Goal: Information Seeking & Learning: Learn about a topic

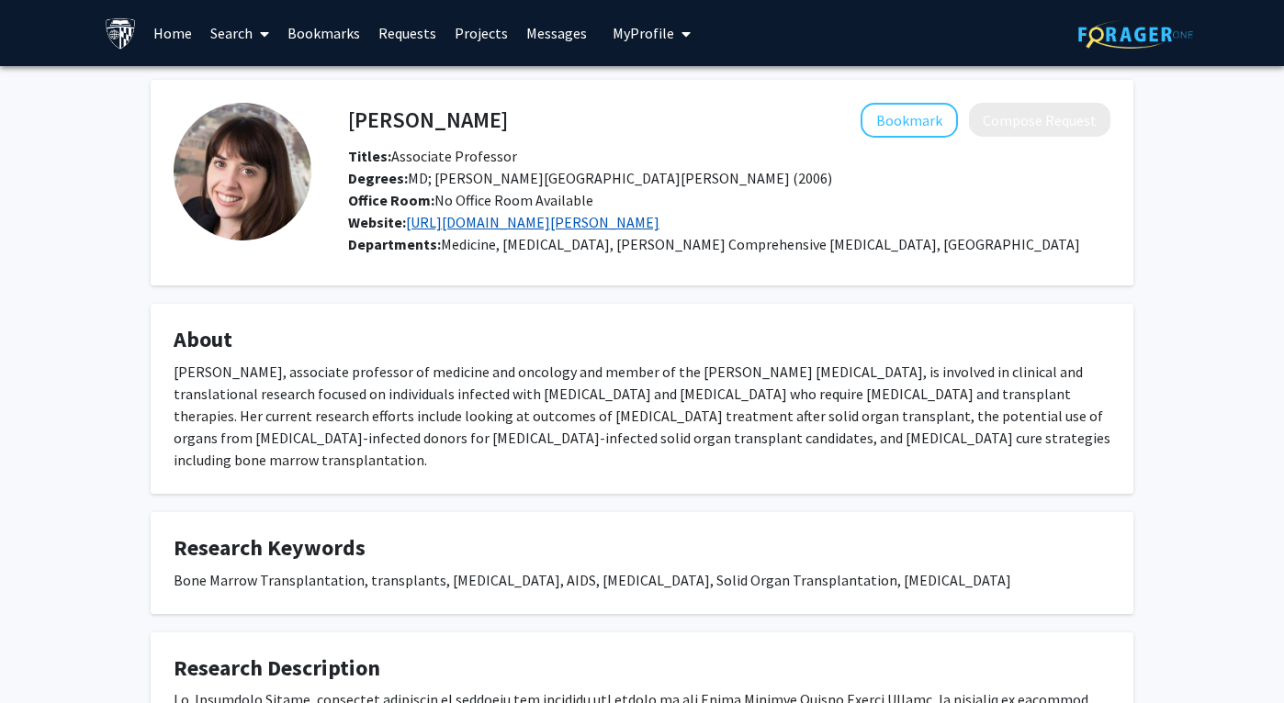
click at [659, 219] on link "https://www.hopkinsmedicine.org/research/labs/christine-durand-lab" at bounding box center [532, 222] width 253 height 18
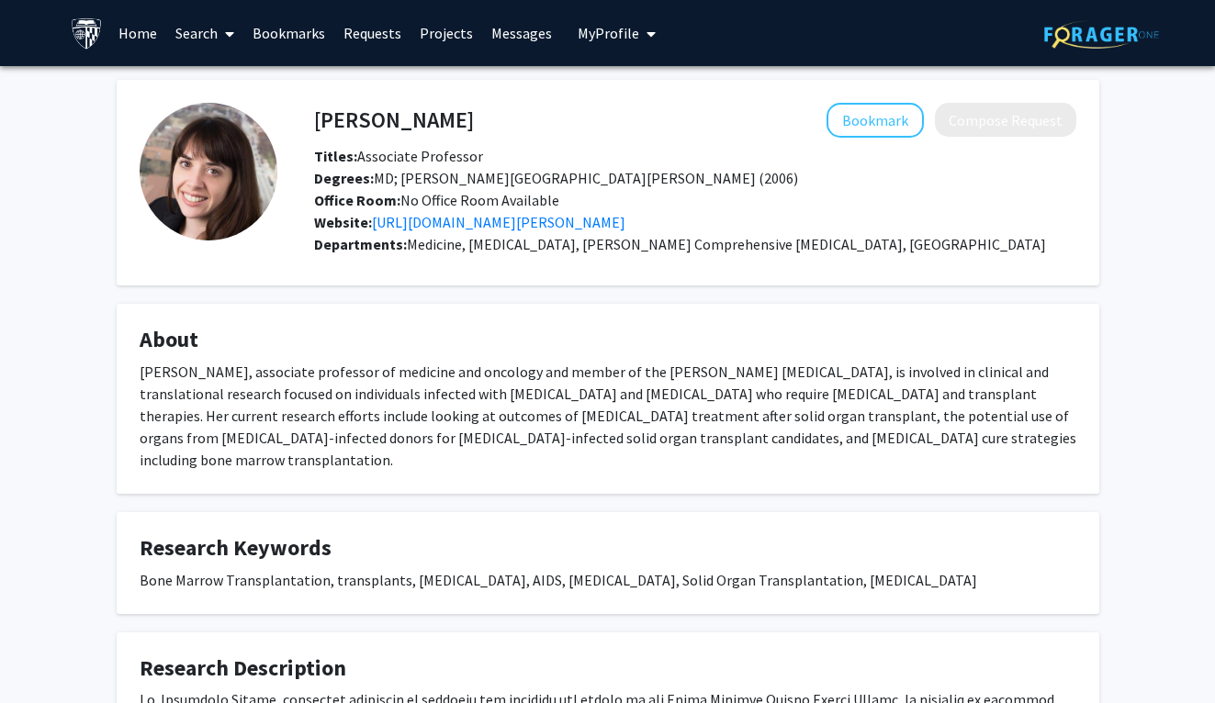
click at [444, 25] on link "Projects" at bounding box center [446, 33] width 72 height 64
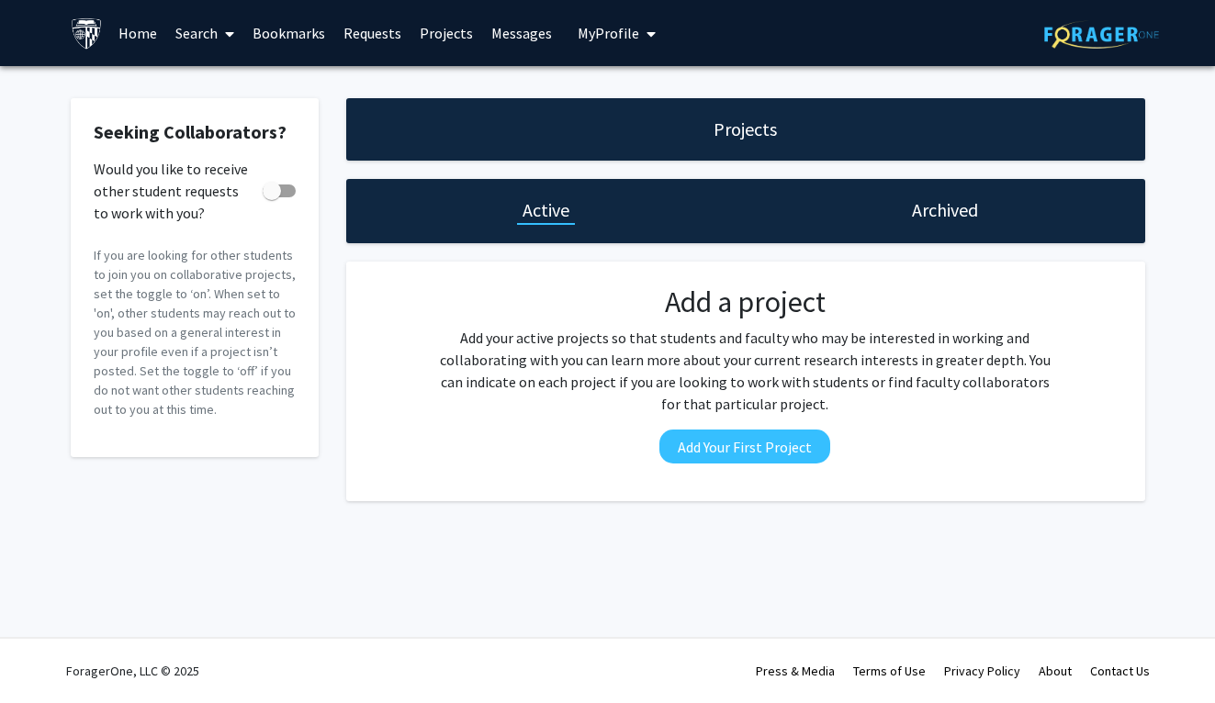
click at [137, 39] on link "Home" at bounding box center [137, 33] width 57 height 64
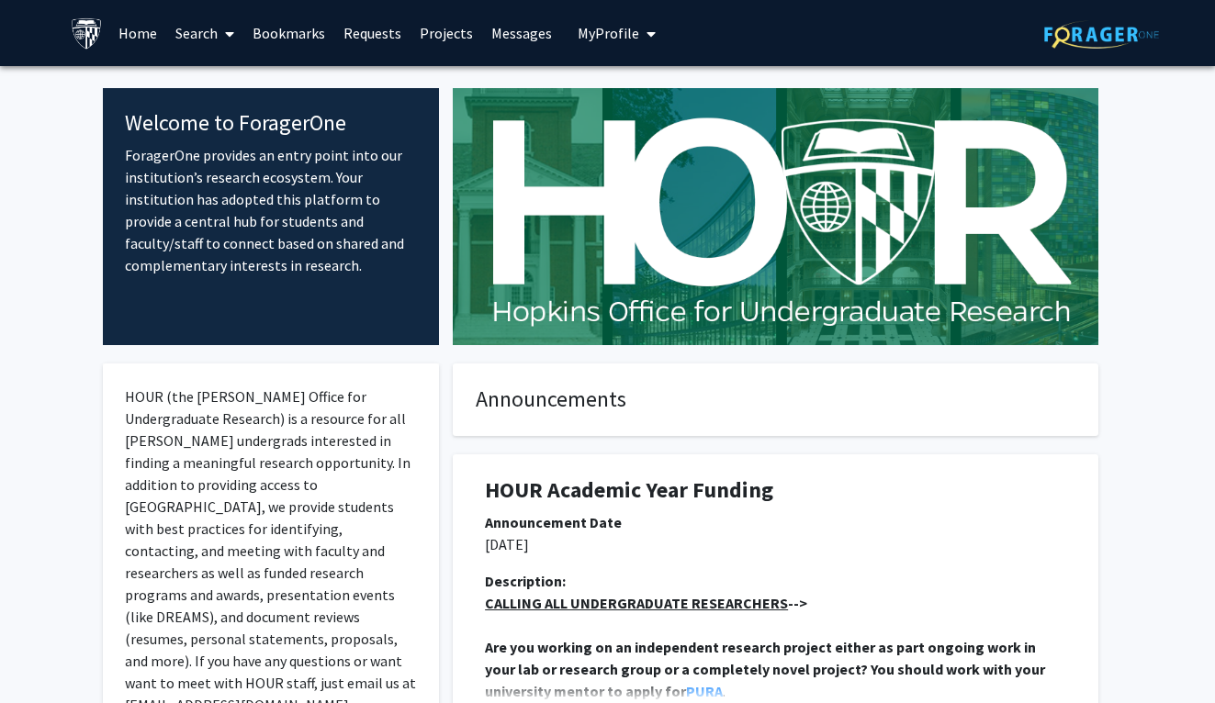
click at [202, 36] on link "Search" at bounding box center [204, 33] width 77 height 64
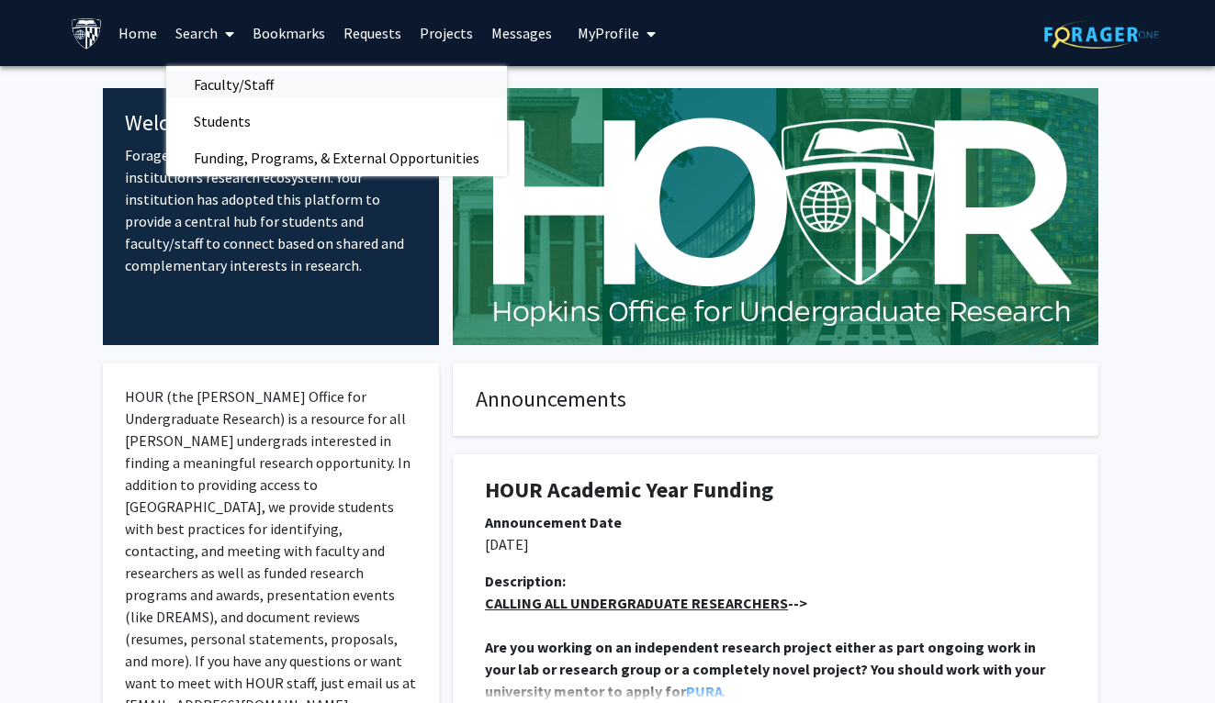
click at [215, 84] on span "Faculty/Staff" at bounding box center [233, 84] width 135 height 37
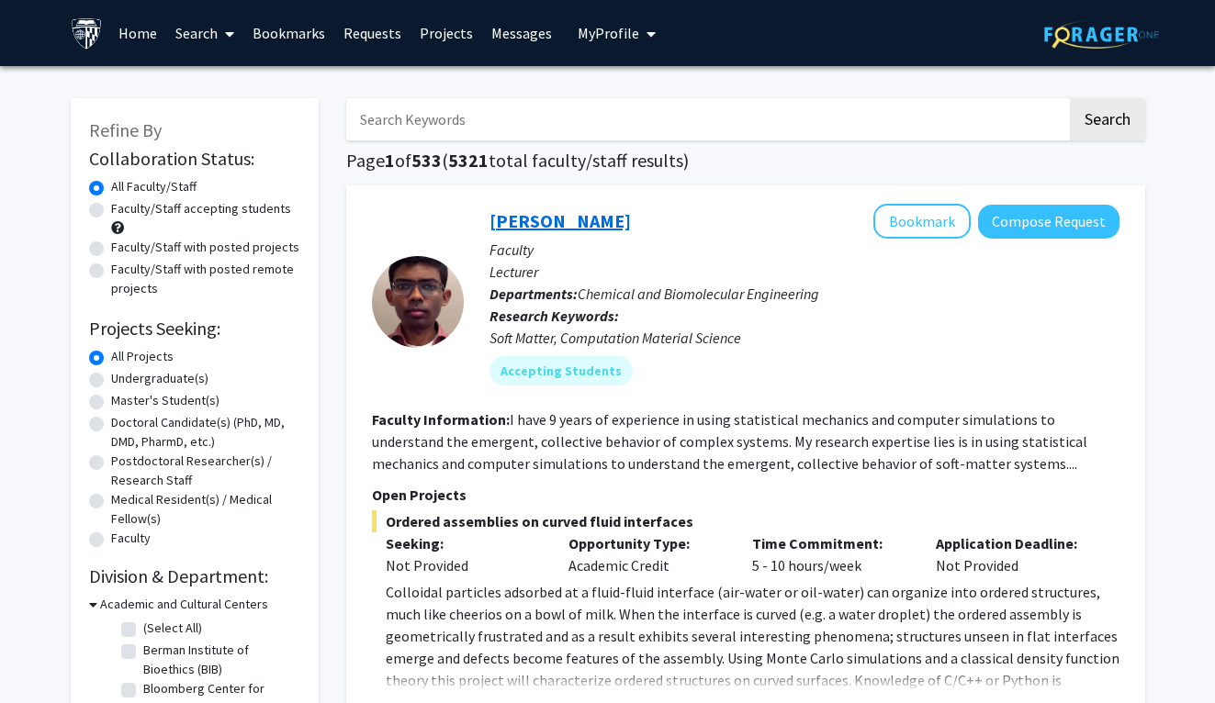
click at [526, 224] on link "[PERSON_NAME]" at bounding box center [559, 220] width 141 height 23
click at [136, 40] on link "Home" at bounding box center [137, 33] width 57 height 64
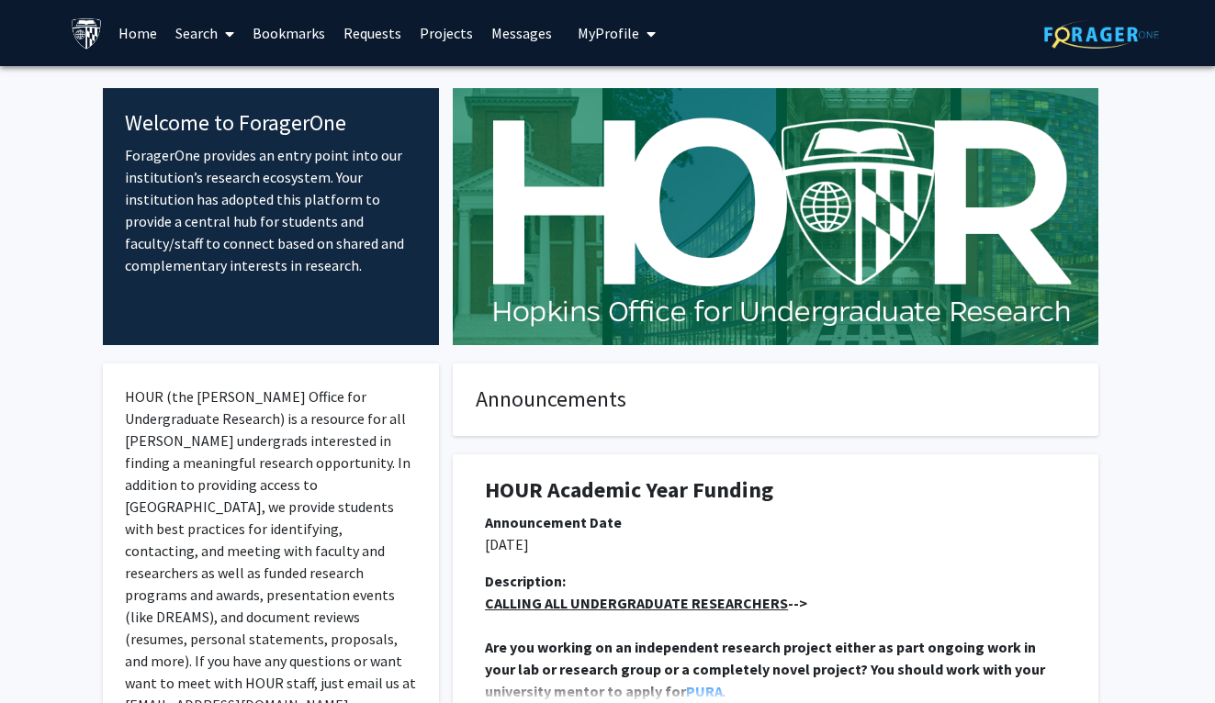
click at [205, 28] on link "Search" at bounding box center [204, 33] width 77 height 64
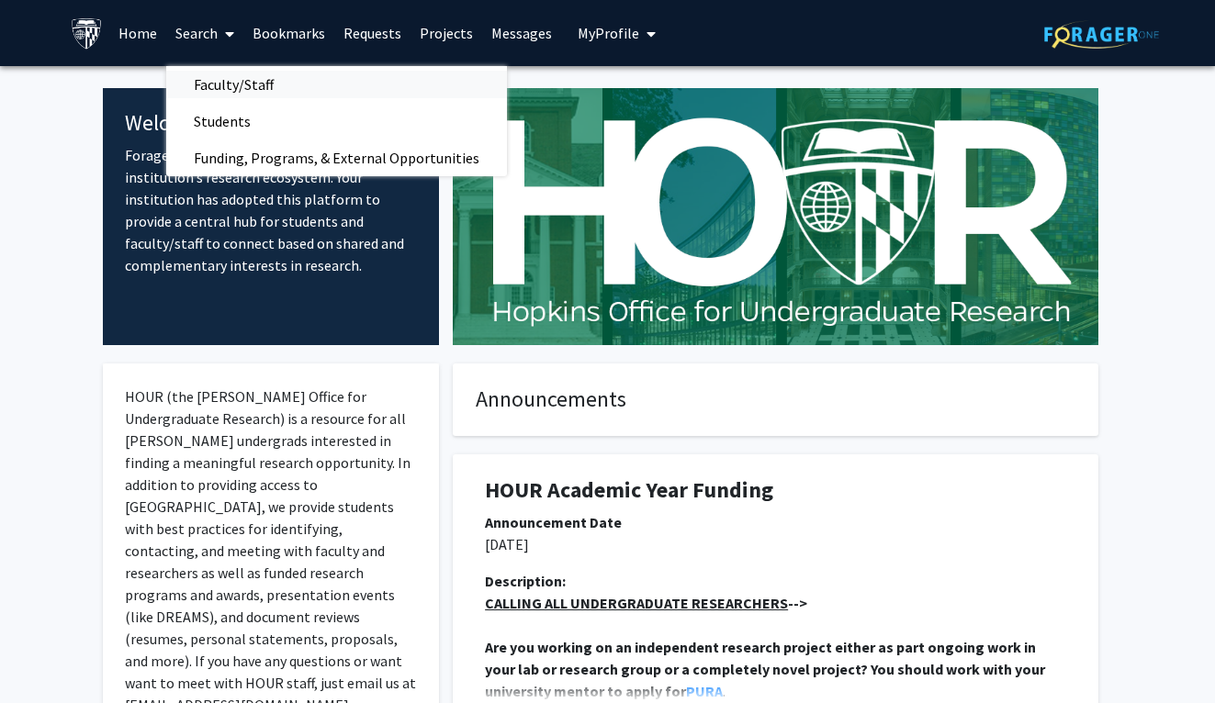
click at [222, 86] on span "Faculty/Staff" at bounding box center [233, 84] width 135 height 37
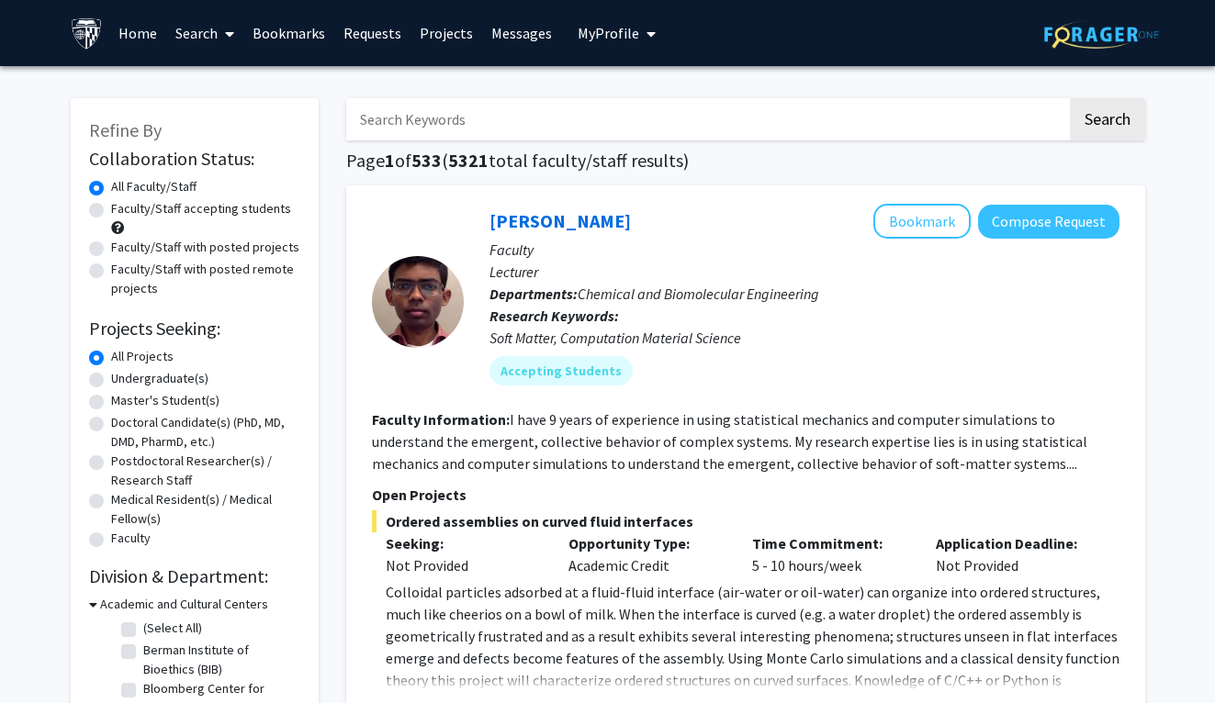
click at [467, 113] on input "Search Keywords" at bounding box center [706, 119] width 721 height 42
type input "cancer"
click at [1070, 98] on button "Search" at bounding box center [1107, 119] width 75 height 42
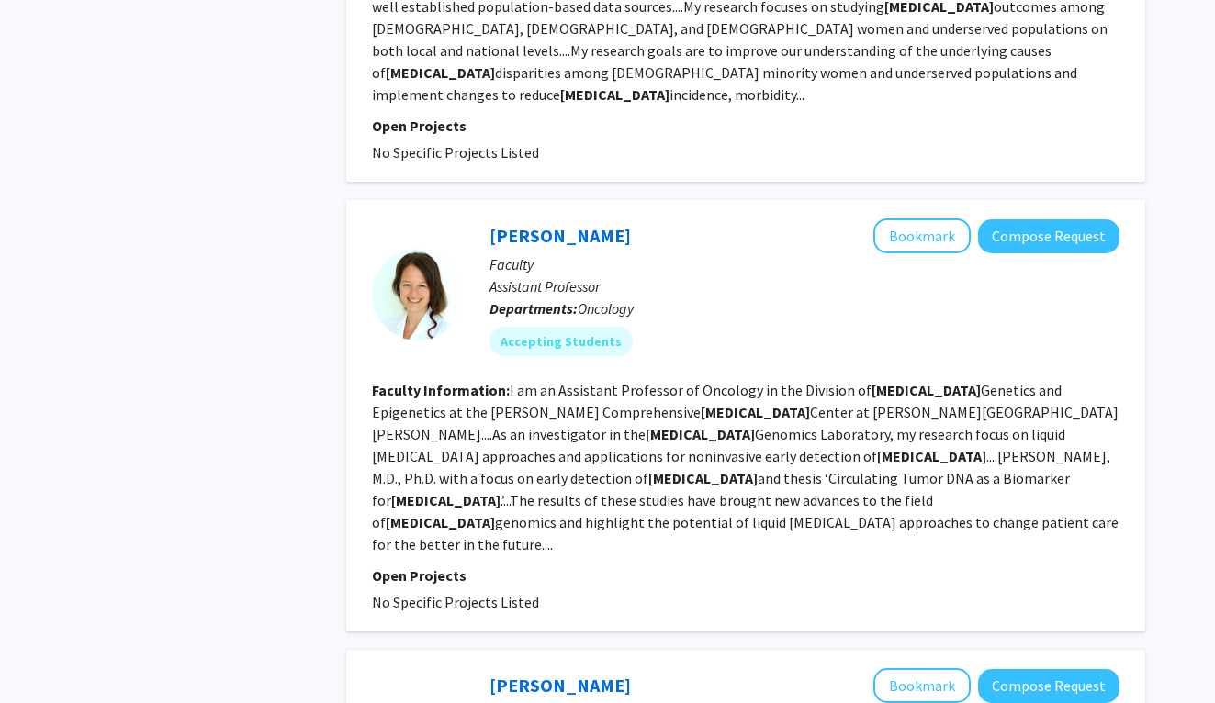
scroll to position [4487, 0]
click at [543, 225] on link "Jillian Phallen" at bounding box center [559, 236] width 141 height 23
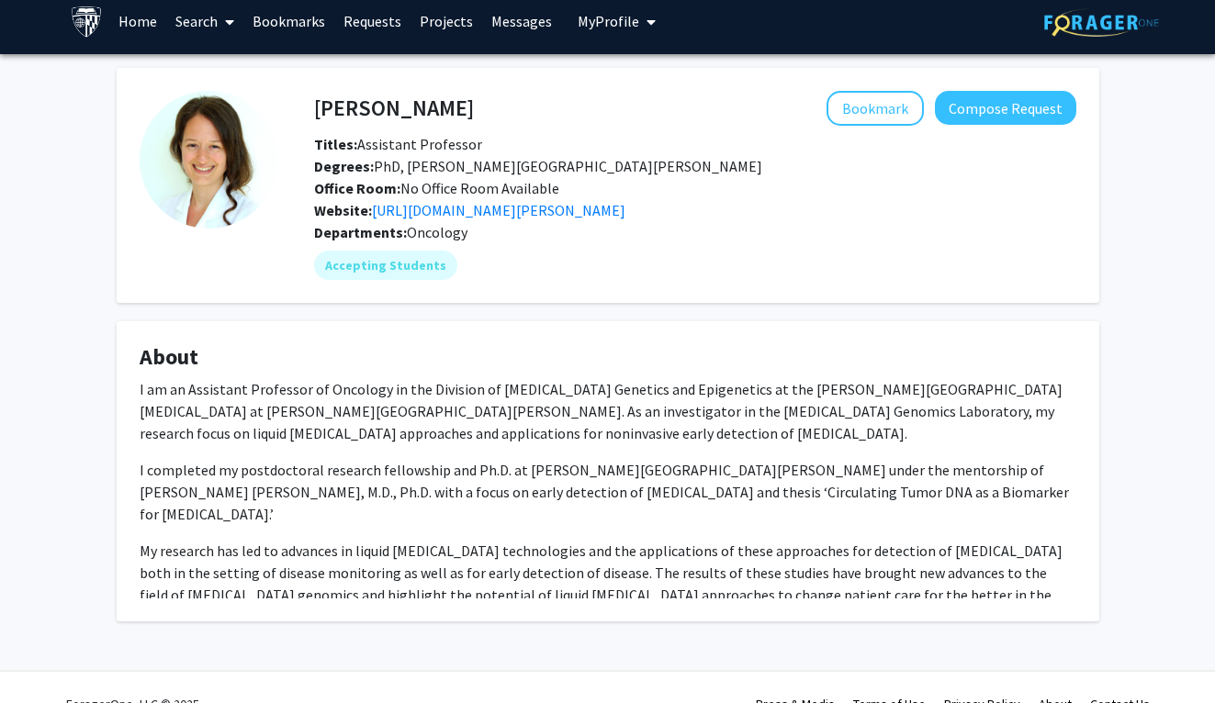
scroll to position [13, 0]
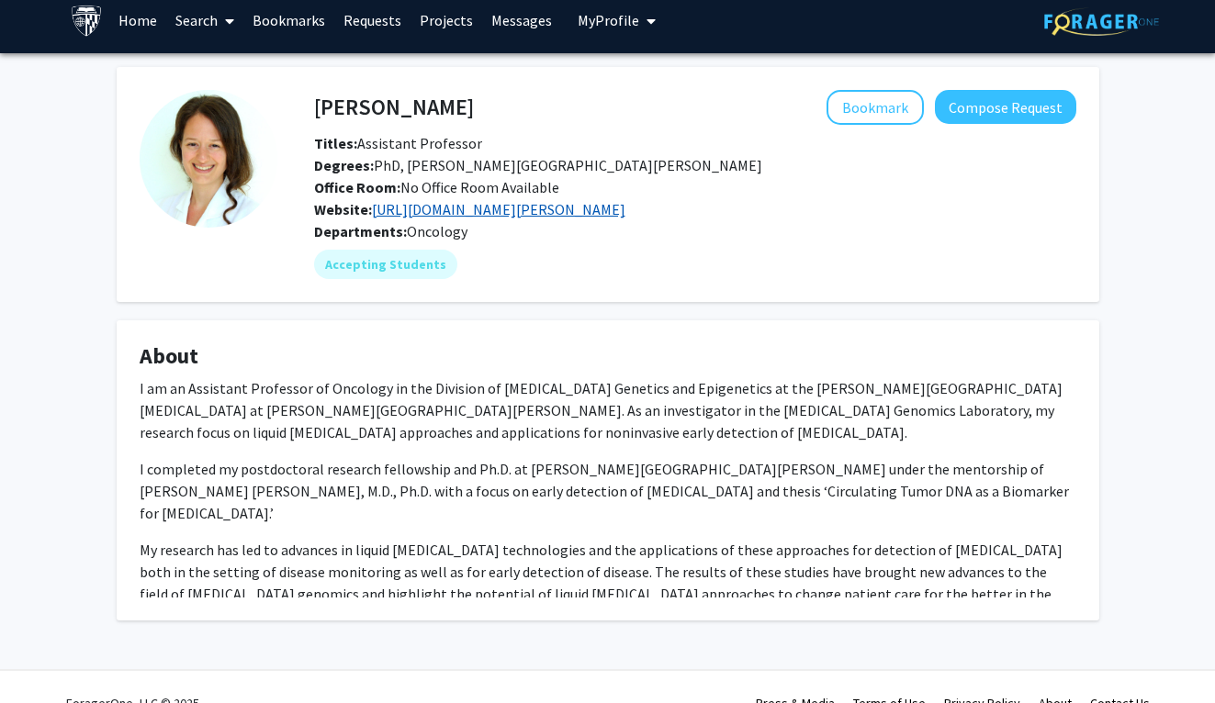
click at [550, 216] on link "https://www.jhu-bmb-phd.org/faculty/victor-velculescu" at bounding box center [498, 209] width 253 height 18
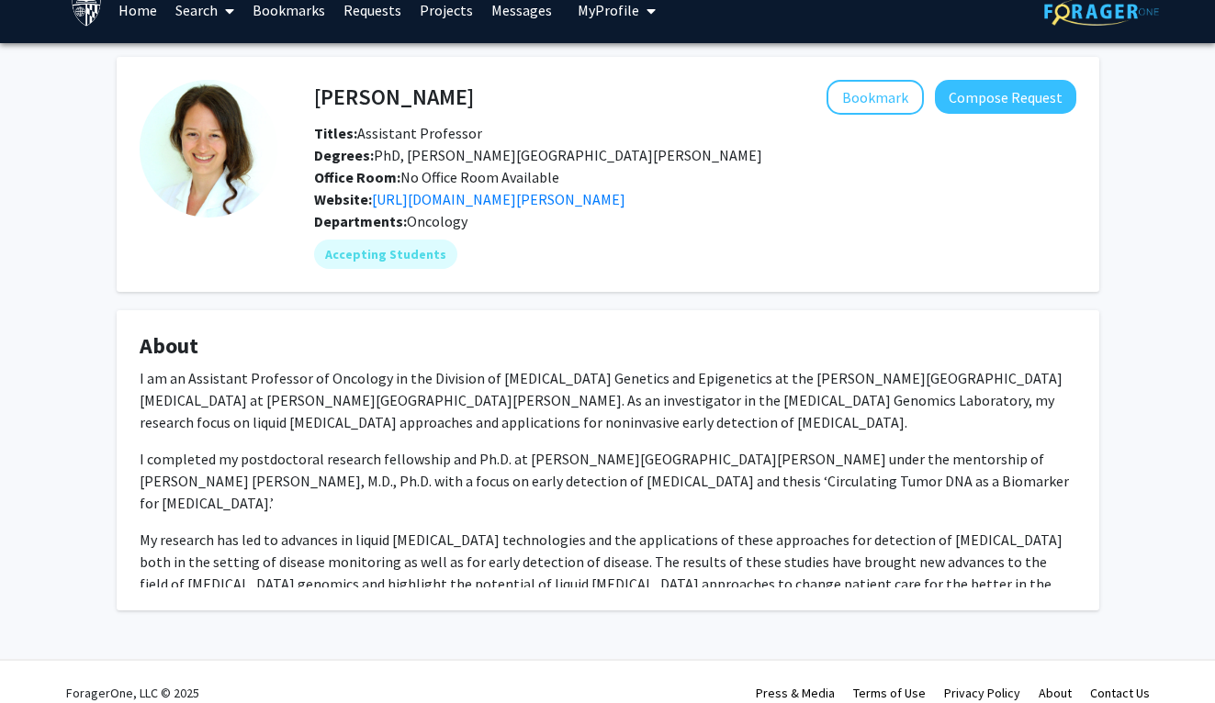
scroll to position [26, 0]
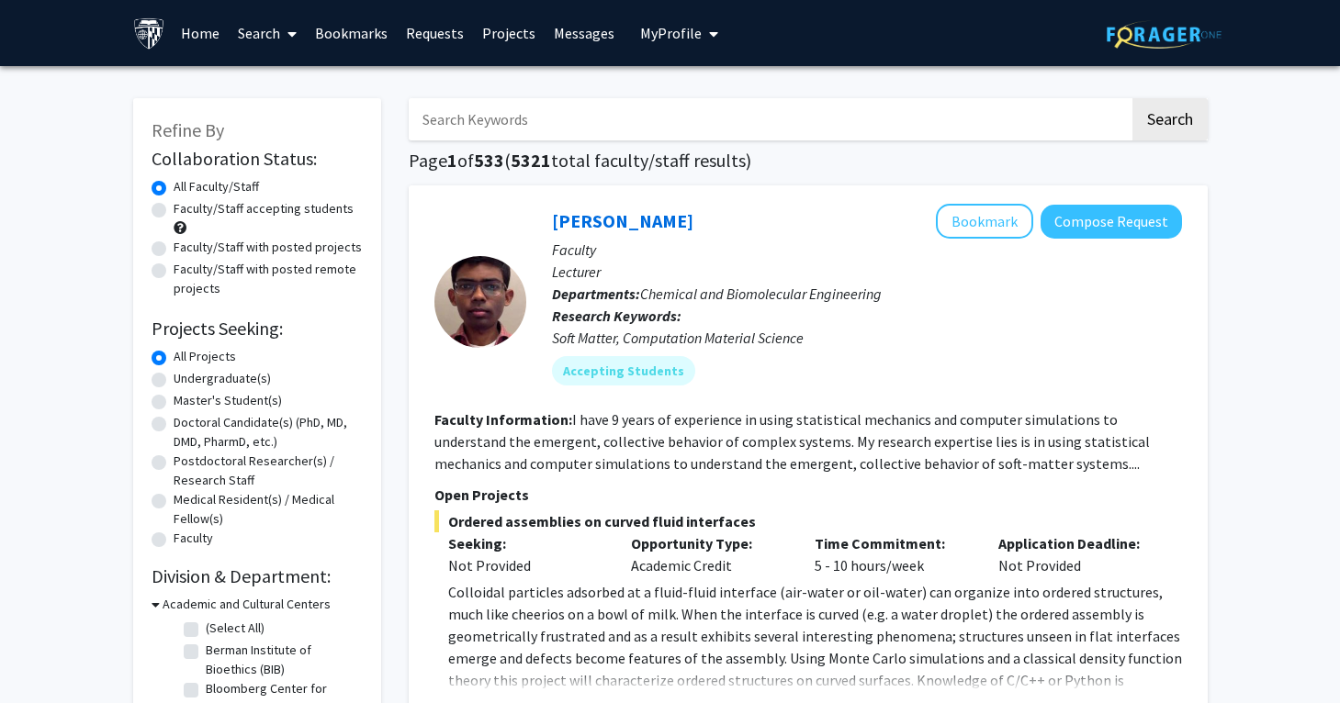
click at [534, 108] on input "Search Keywords" at bounding box center [769, 119] width 721 height 42
type input "oncology"
click at [1032, 98] on button "Search" at bounding box center [1169, 119] width 75 height 42
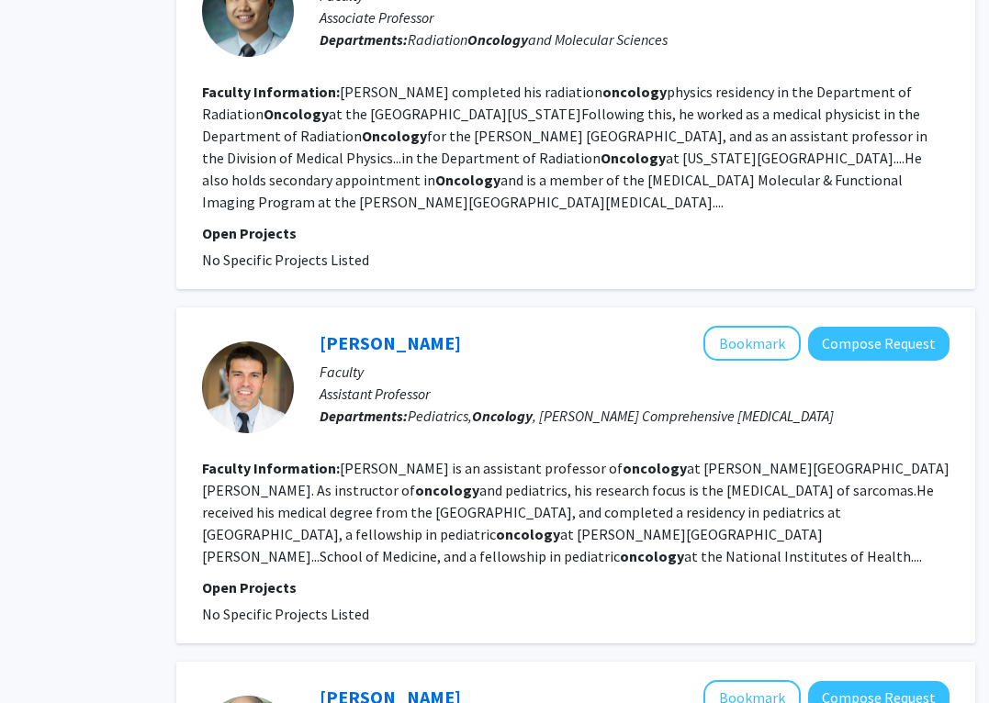
scroll to position [2554, 113]
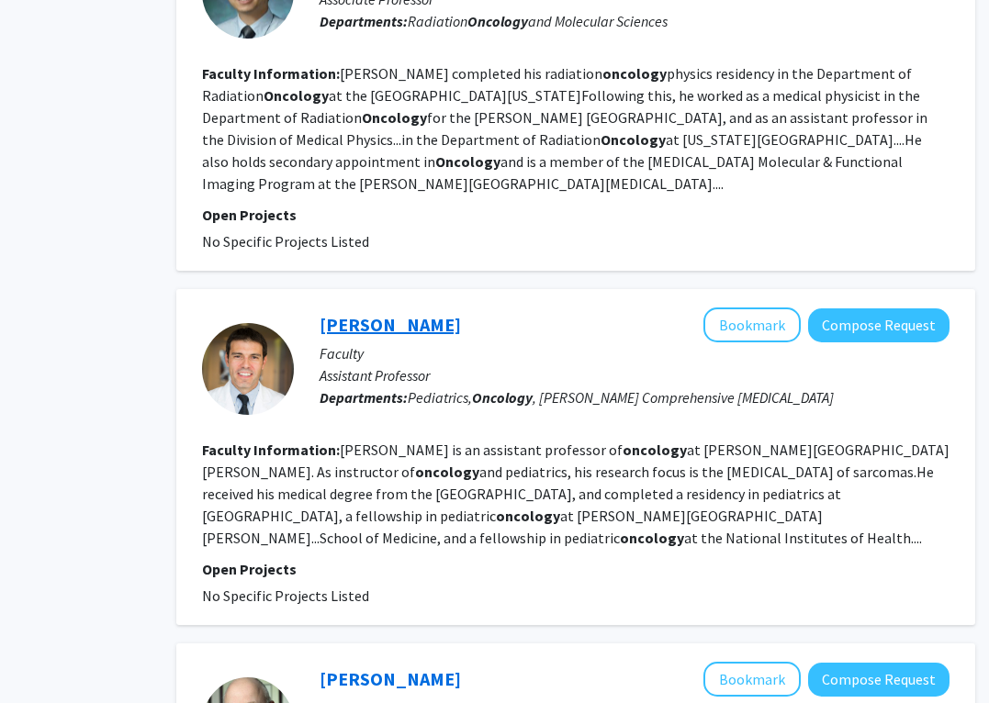
click at [392, 313] on link "[PERSON_NAME]" at bounding box center [390, 324] width 141 height 23
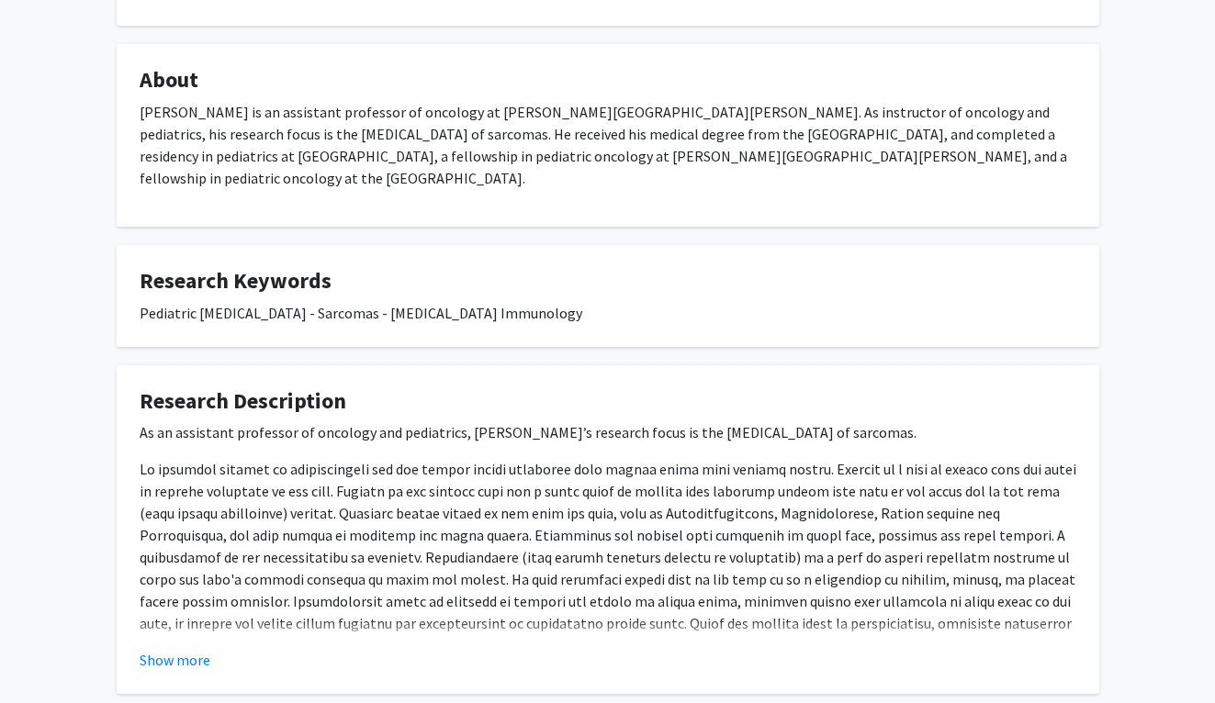
scroll to position [365, 0]
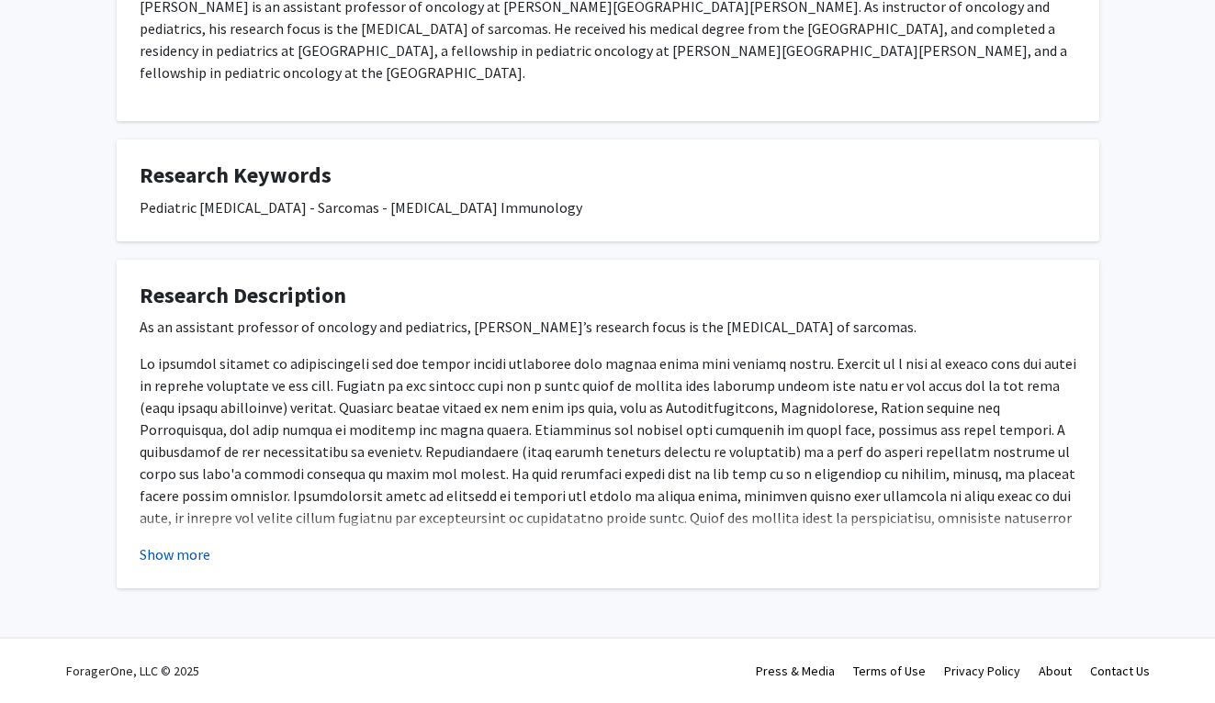
click at [175, 555] on button "Show more" at bounding box center [175, 555] width 71 height 22
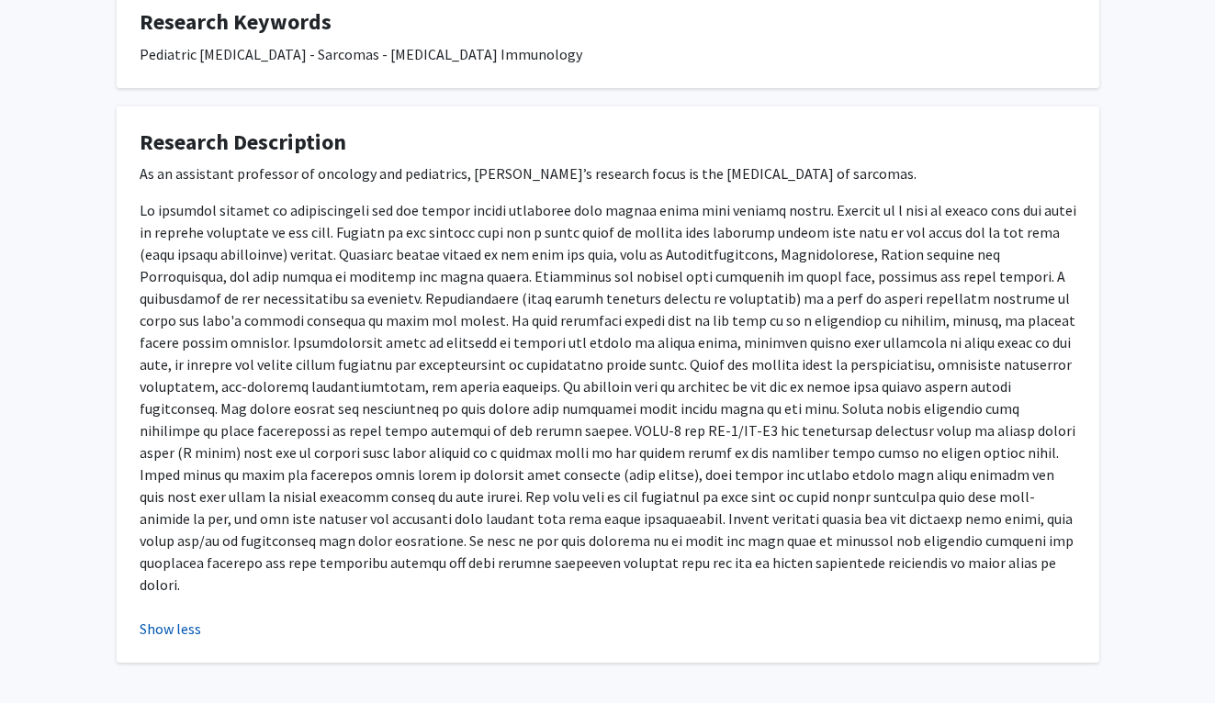
scroll to position [571, 0]
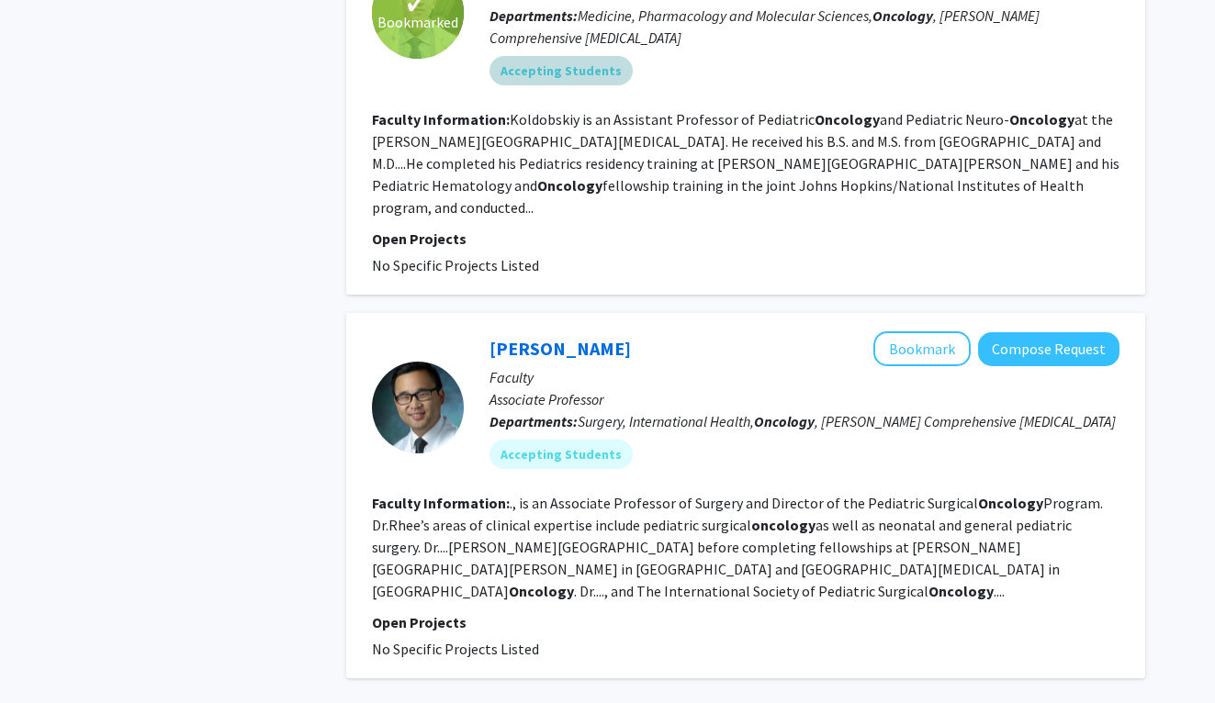
scroll to position [4097, 0]
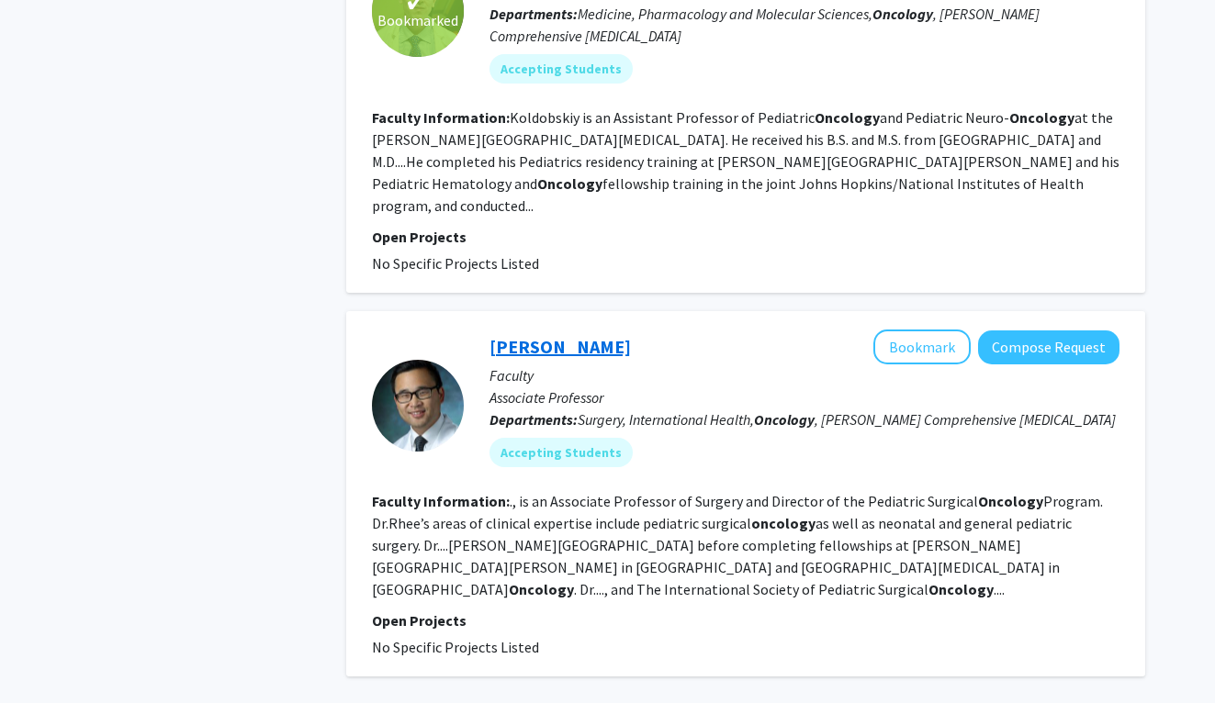
click at [549, 335] on link "Daniel Rhee" at bounding box center [559, 346] width 141 height 23
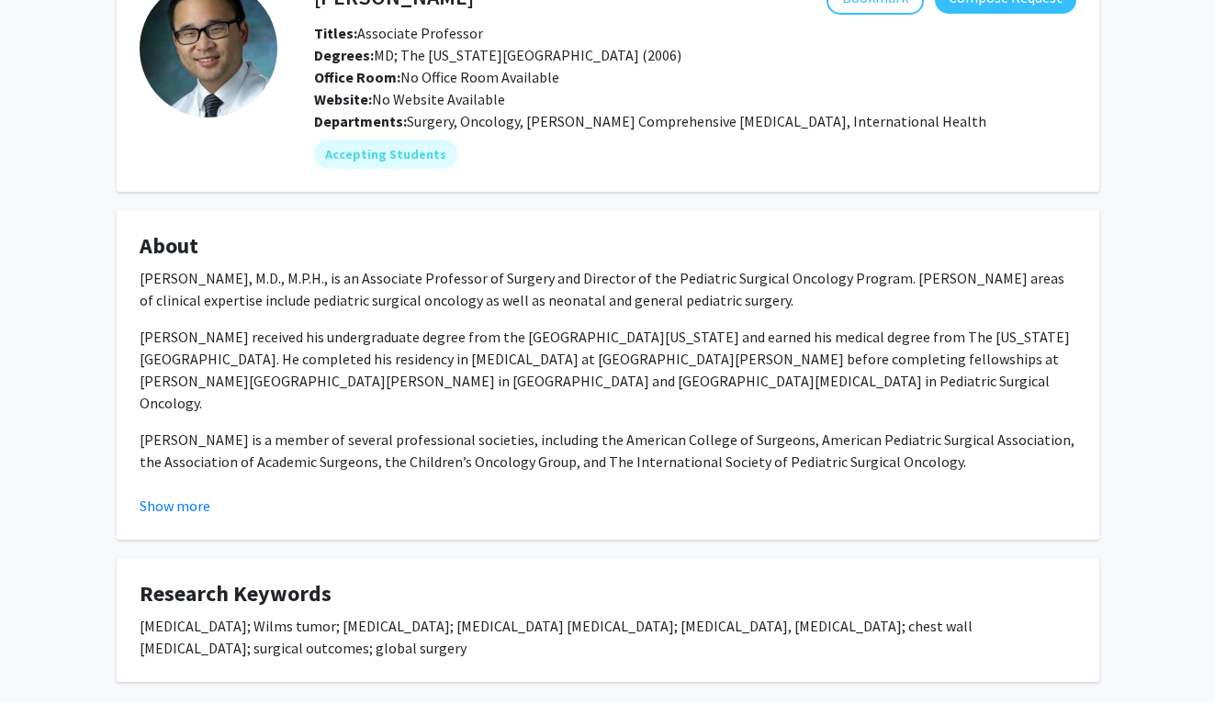
scroll to position [137, 0]
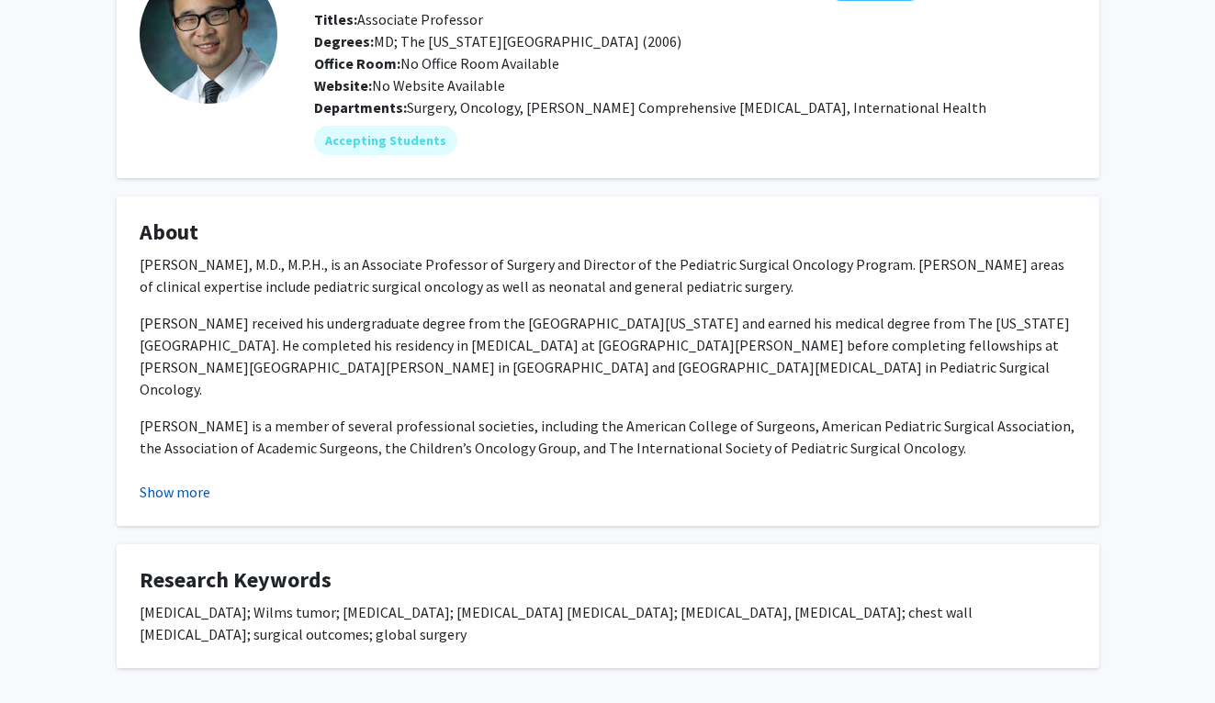
click at [191, 487] on button "Show more" at bounding box center [175, 492] width 71 height 22
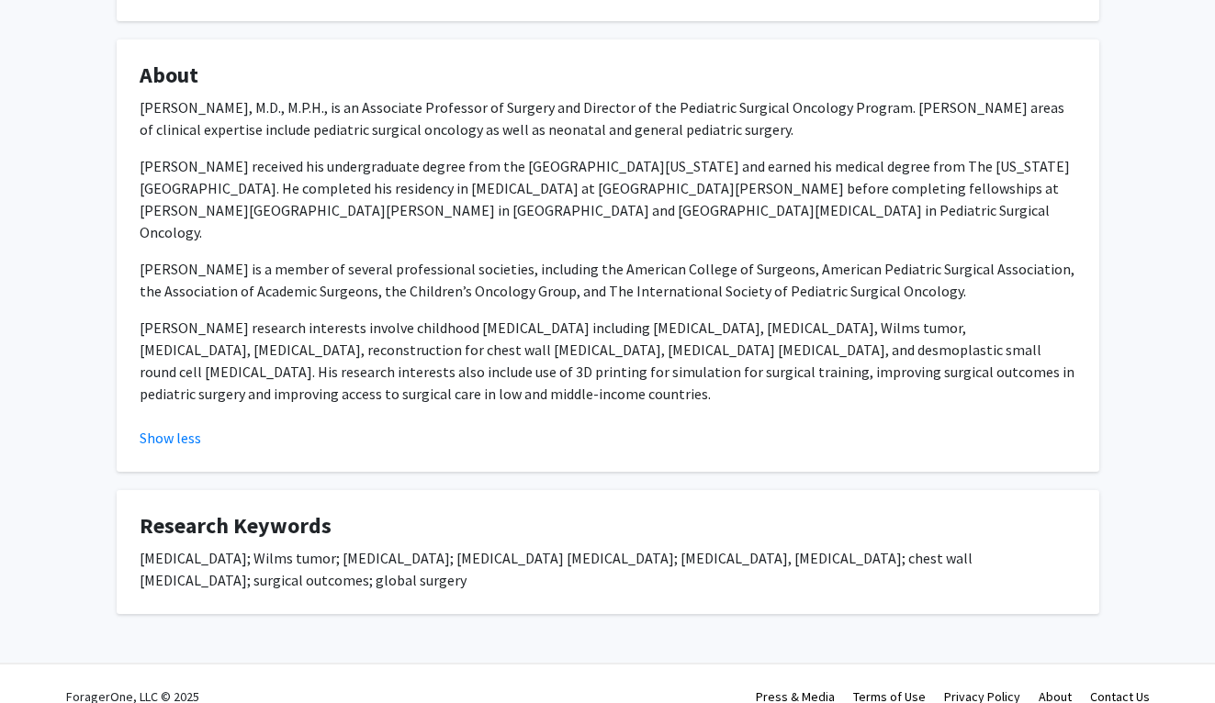
scroll to position [0, 0]
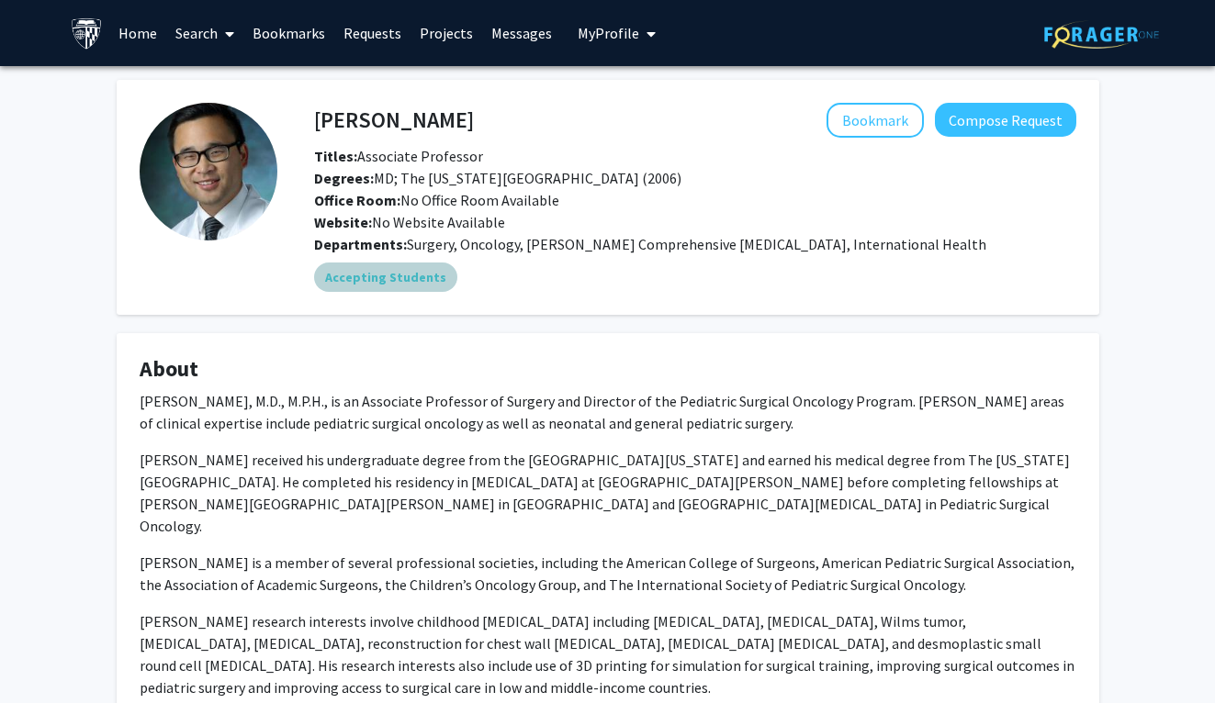
click at [395, 278] on mat-chip "Accepting Students" at bounding box center [385, 277] width 143 height 29
click at [877, 135] on button "Bookmark" at bounding box center [874, 120] width 97 height 35
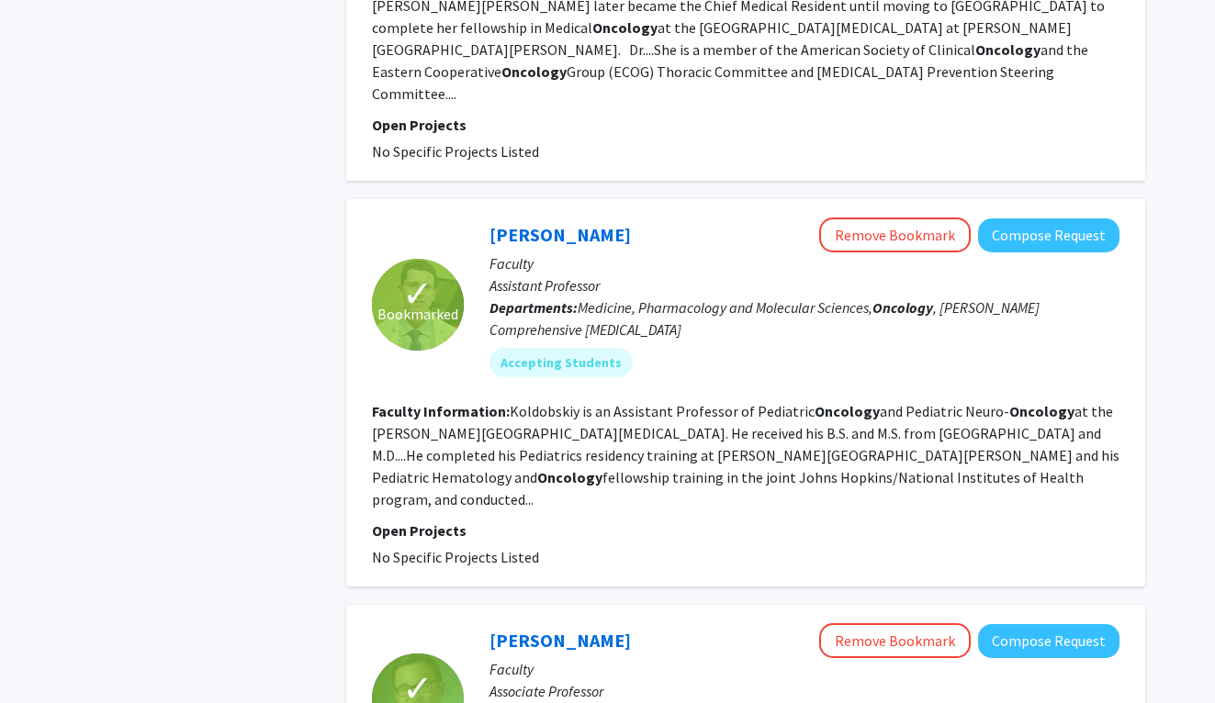
scroll to position [4097, 0]
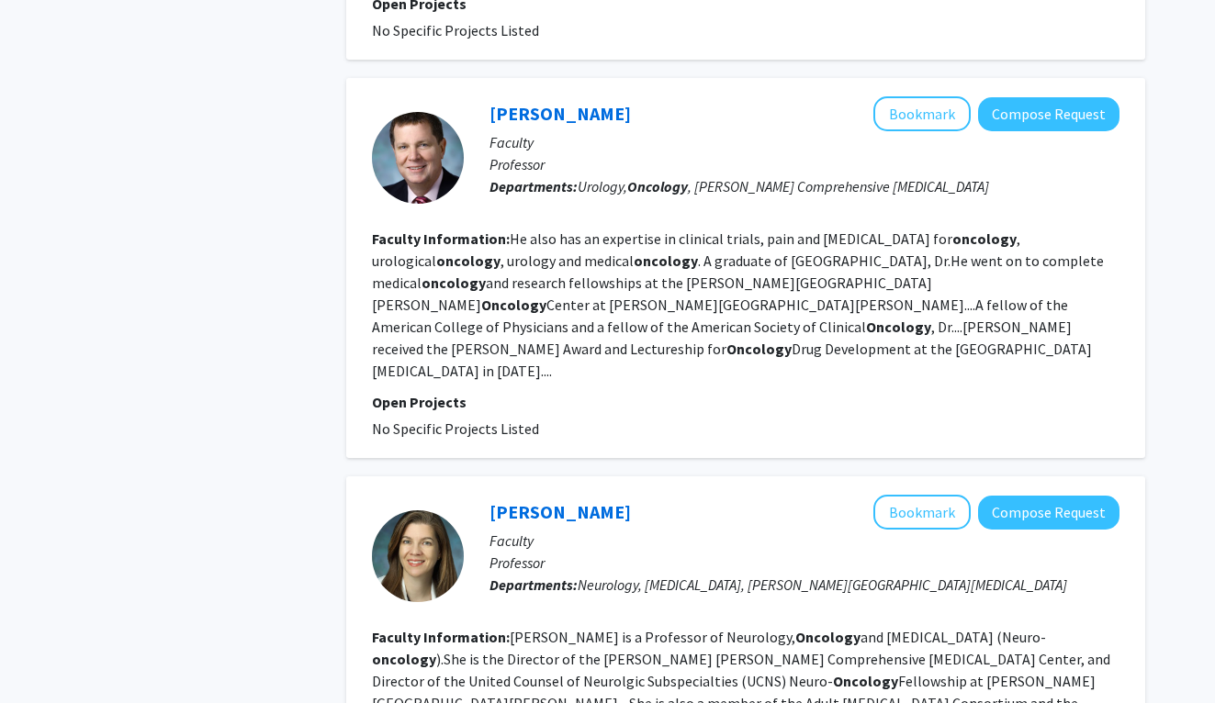
scroll to position [1200, 0]
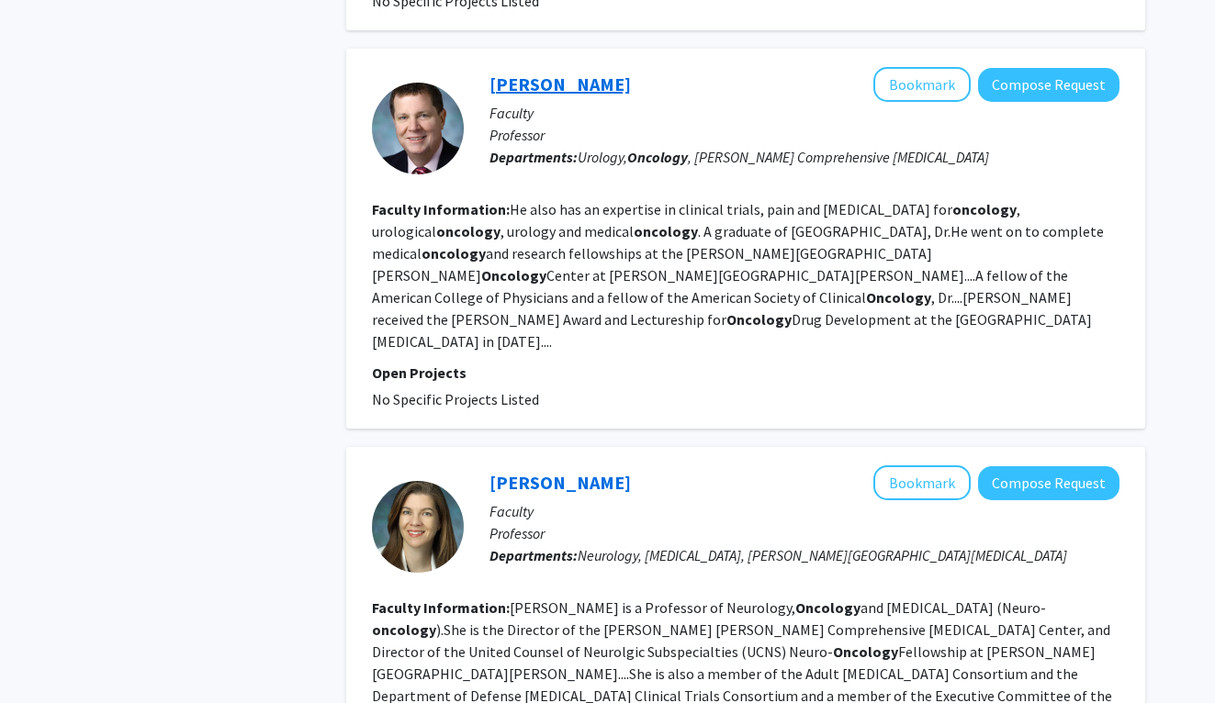
click at [572, 73] on link "Michael Carducci" at bounding box center [559, 84] width 141 height 23
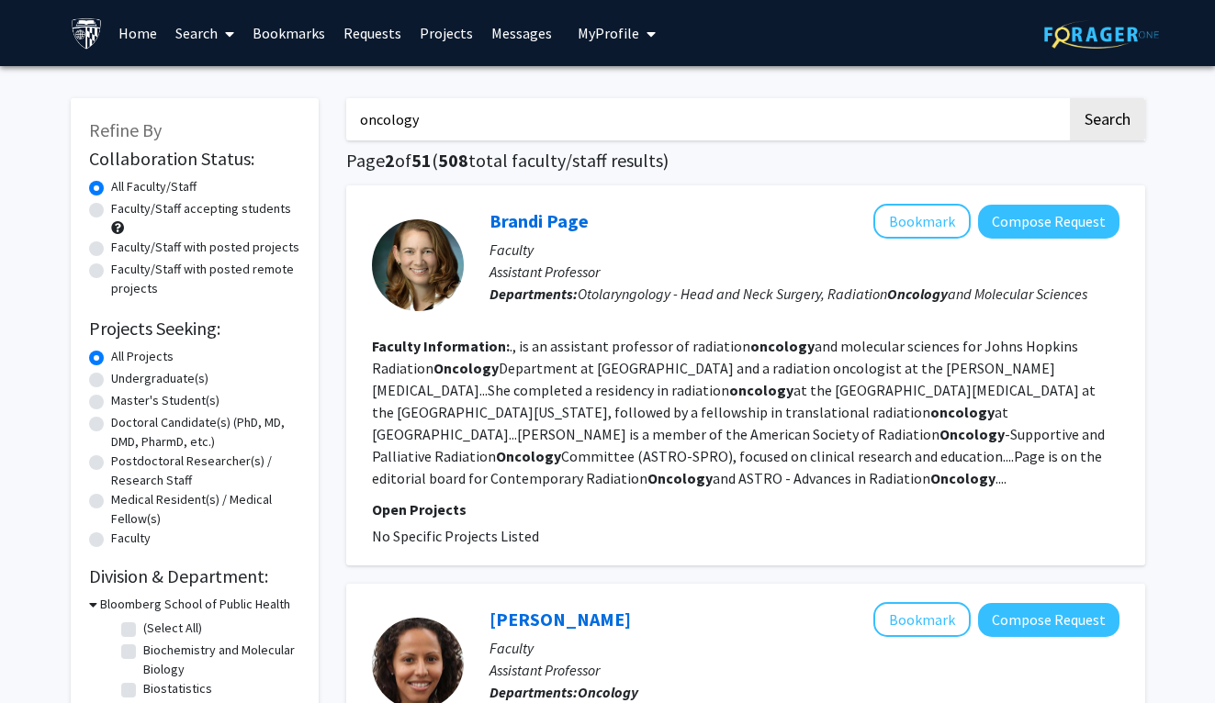
click at [287, 30] on link "Bookmarks" at bounding box center [288, 33] width 91 height 64
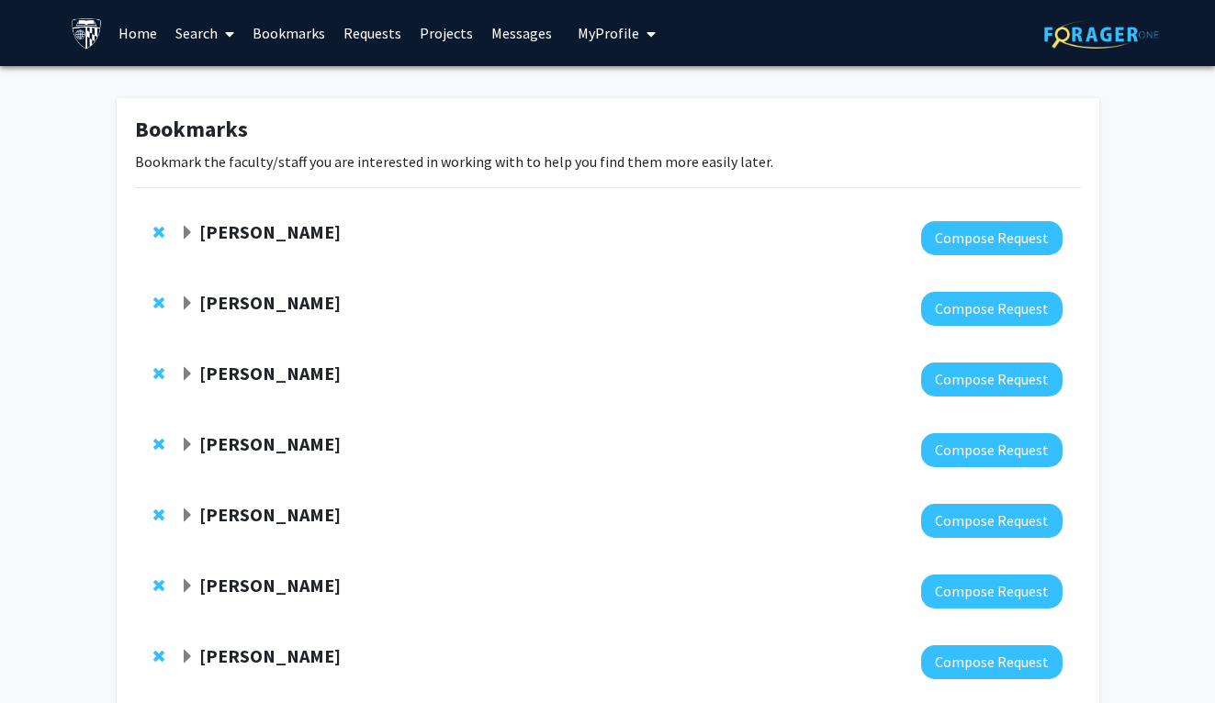
scroll to position [321, 0]
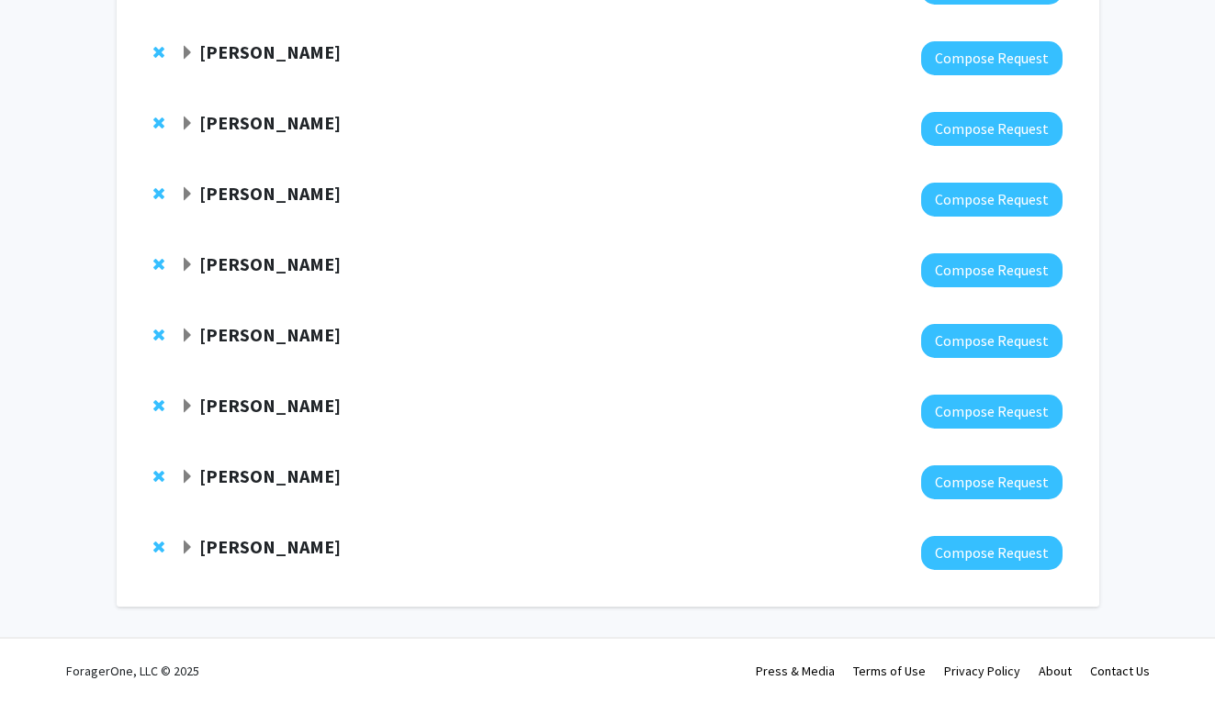
click at [244, 468] on strong "Michael Koldobskiy" at bounding box center [269, 476] width 141 height 23
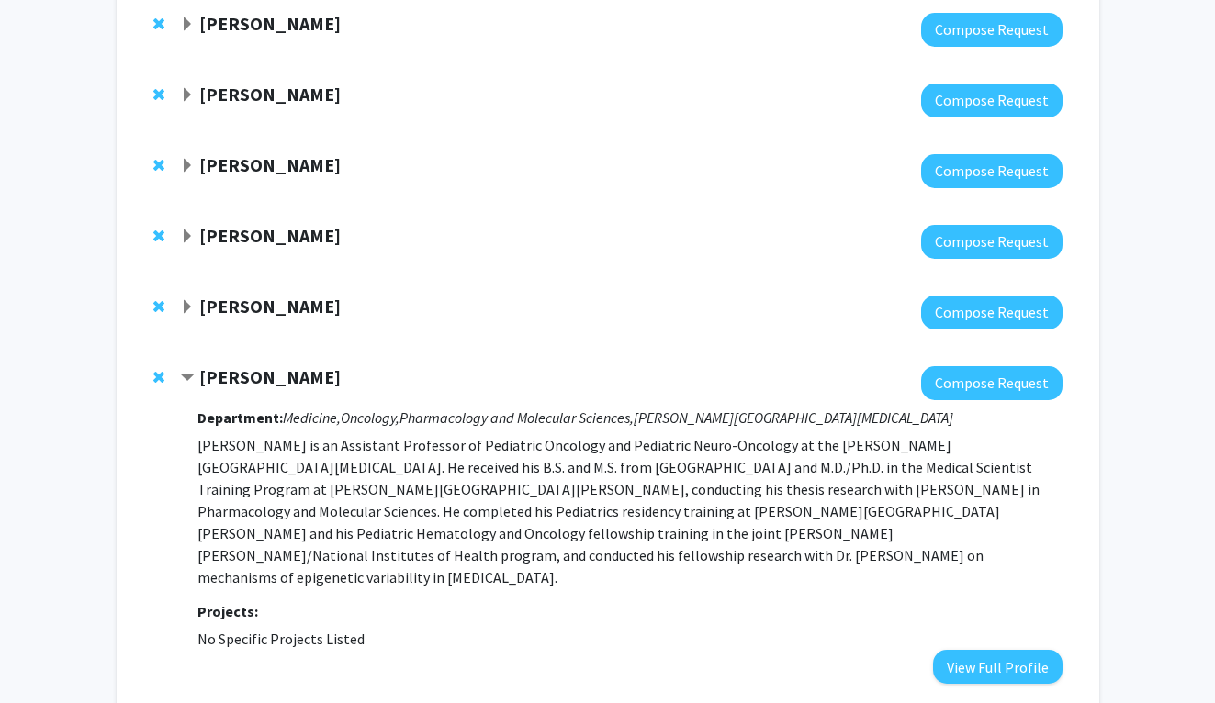
scroll to position [489, 0]
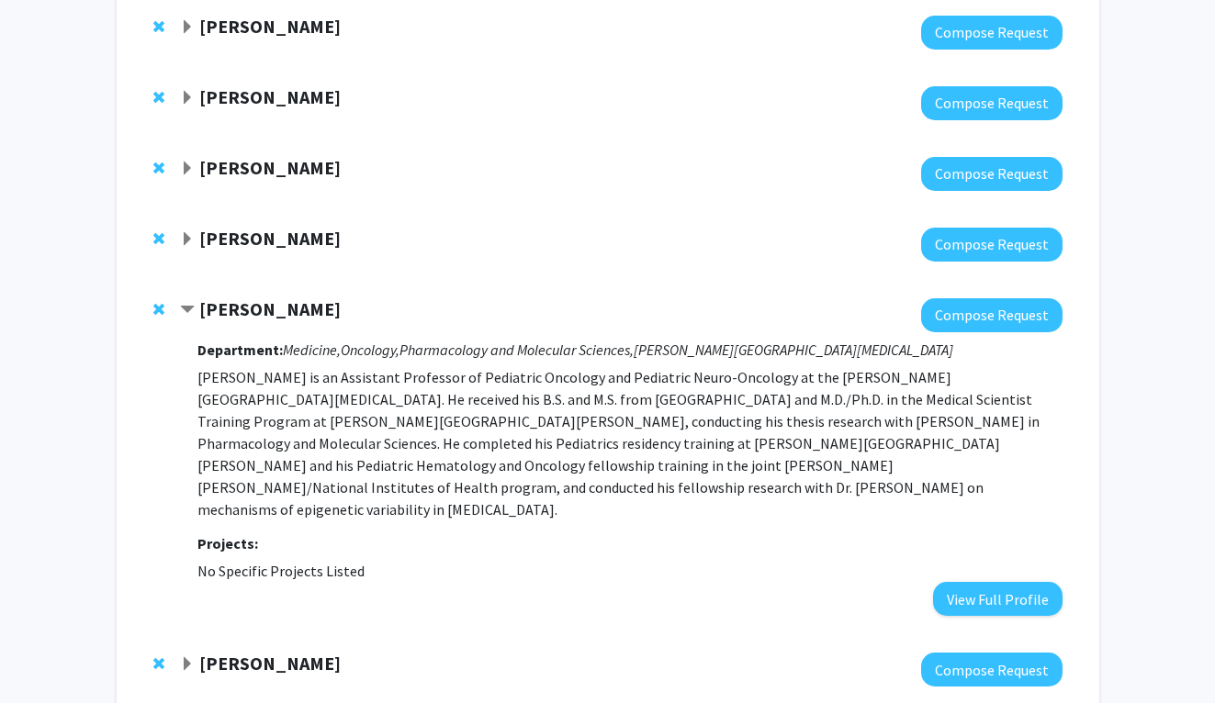
click at [220, 313] on strong "Michael Koldobskiy" at bounding box center [269, 309] width 141 height 23
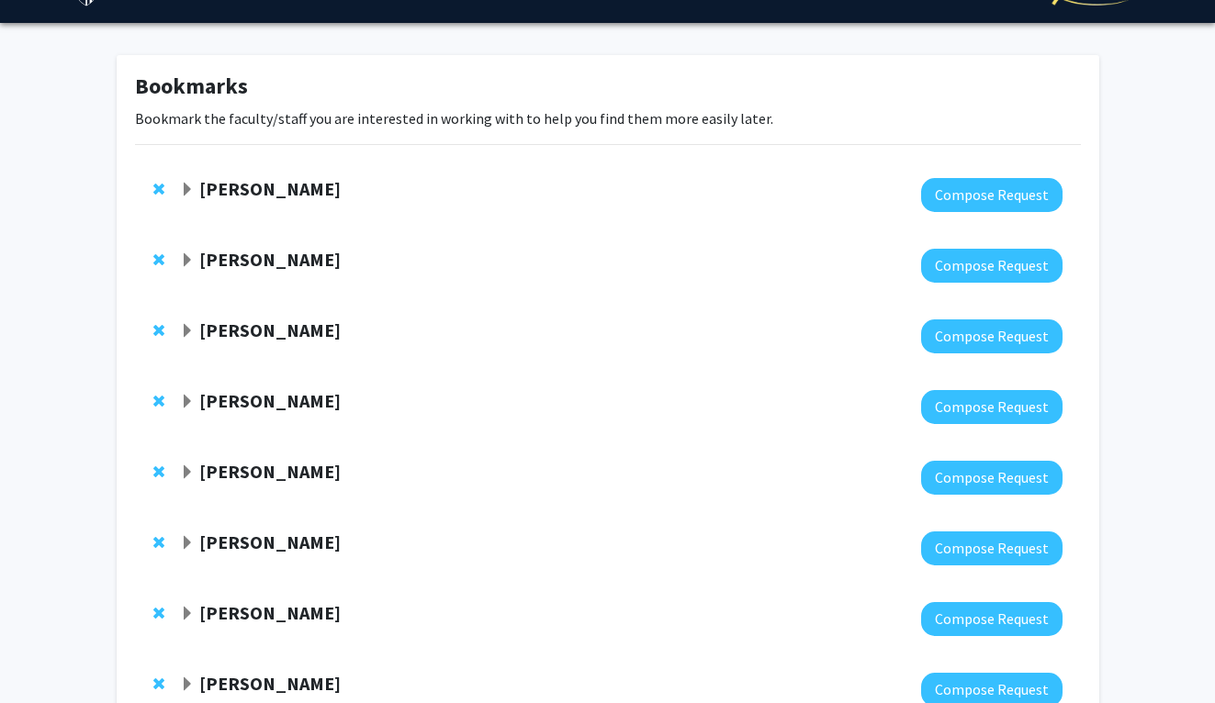
scroll to position [0, 0]
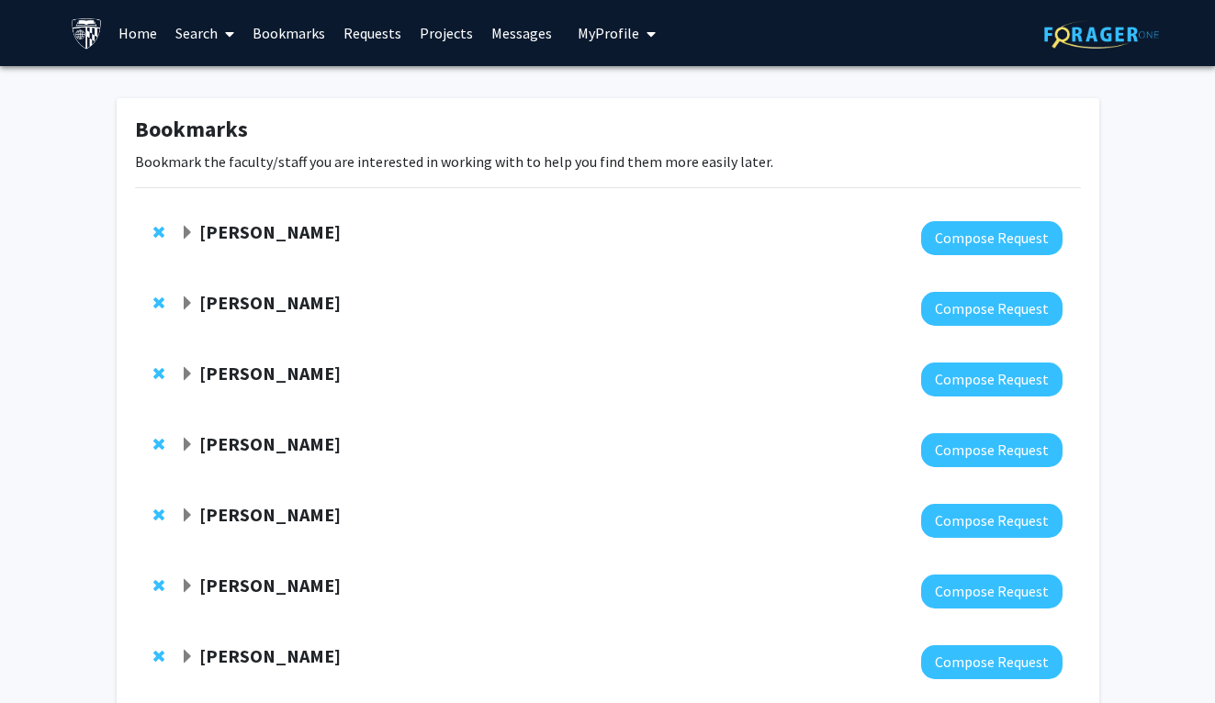
click at [240, 318] on div at bounding box center [621, 309] width 882 height 34
click at [236, 309] on strong "Raj Mukherjee" at bounding box center [269, 302] width 141 height 23
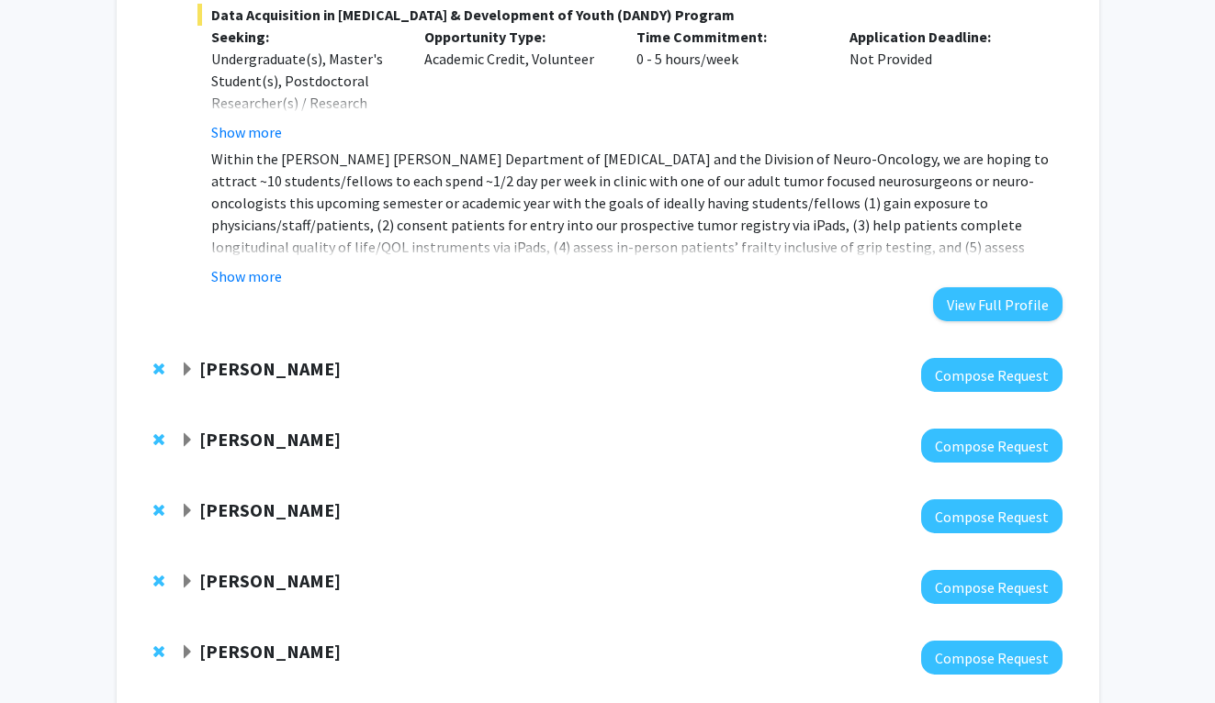
scroll to position [843, 0]
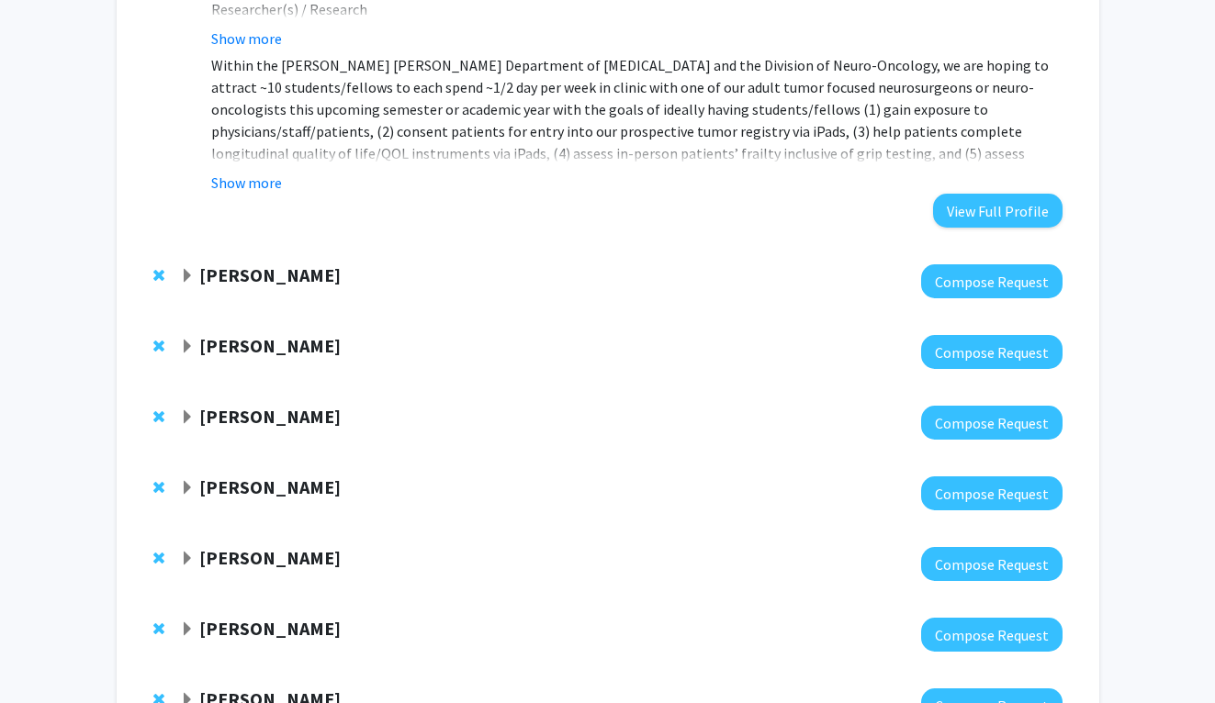
click at [252, 277] on strong "Utthara Nayar" at bounding box center [269, 275] width 141 height 23
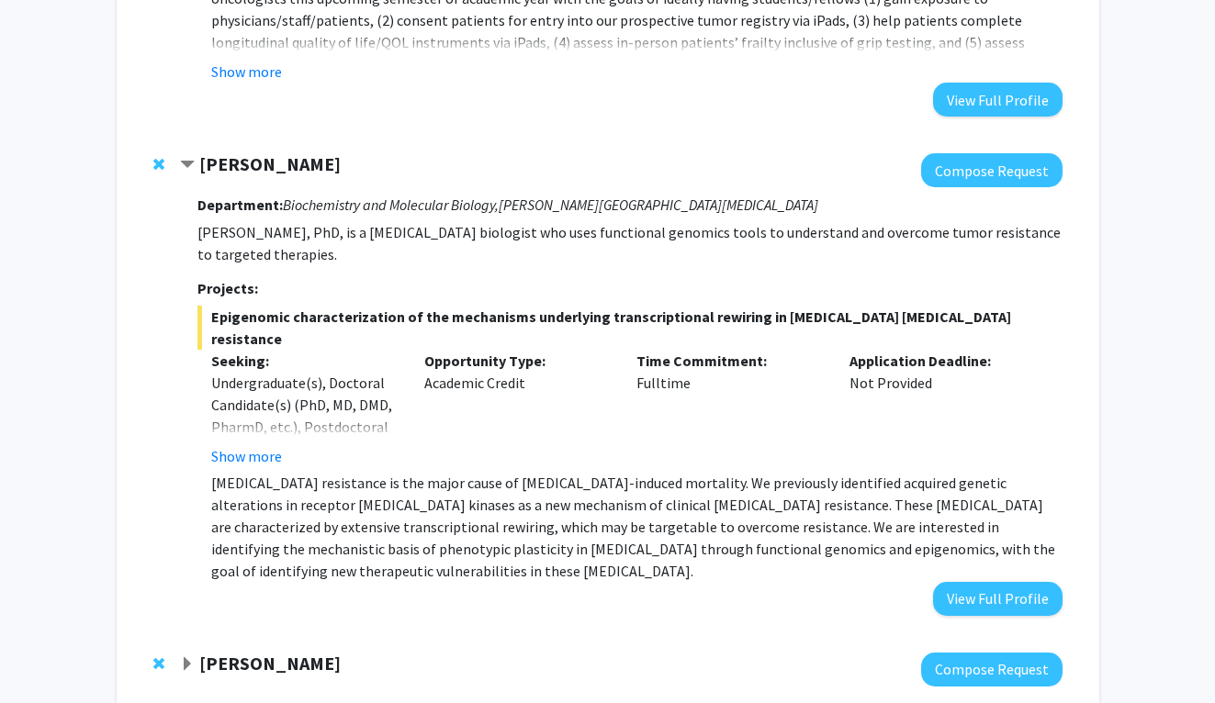
scroll to position [1209, 0]
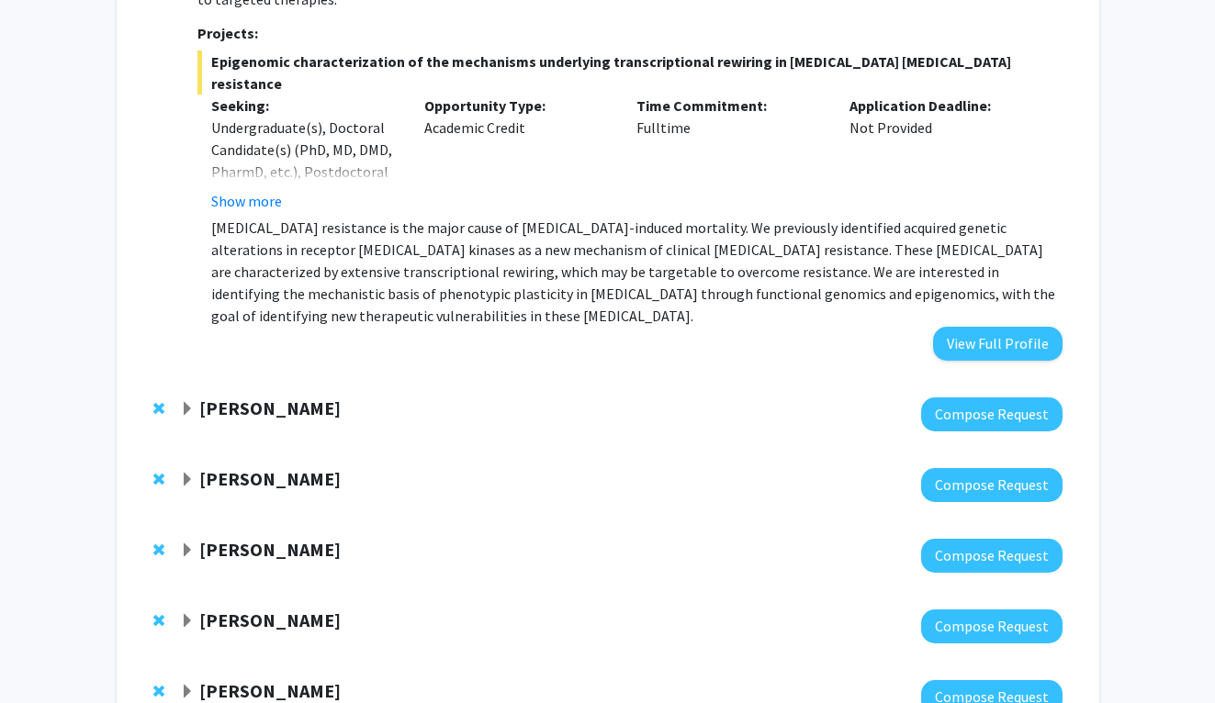
click at [274, 397] on strong "Karen Fleming" at bounding box center [269, 408] width 141 height 23
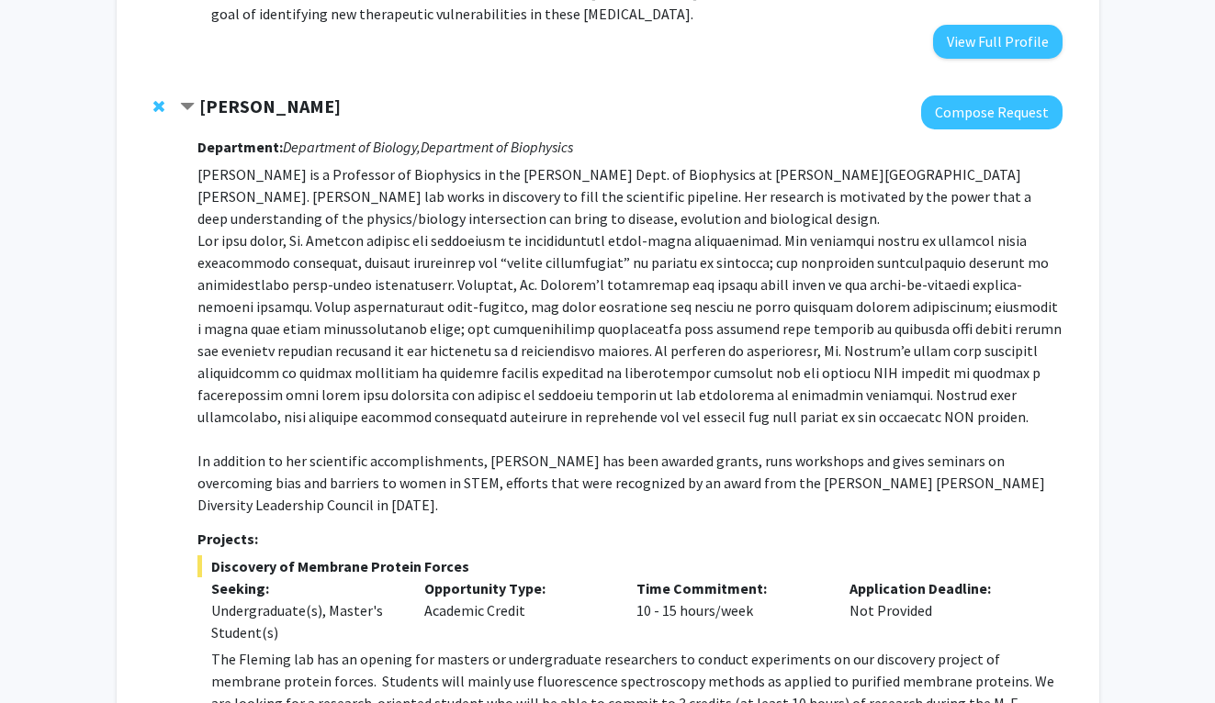
scroll to position [1799, 0]
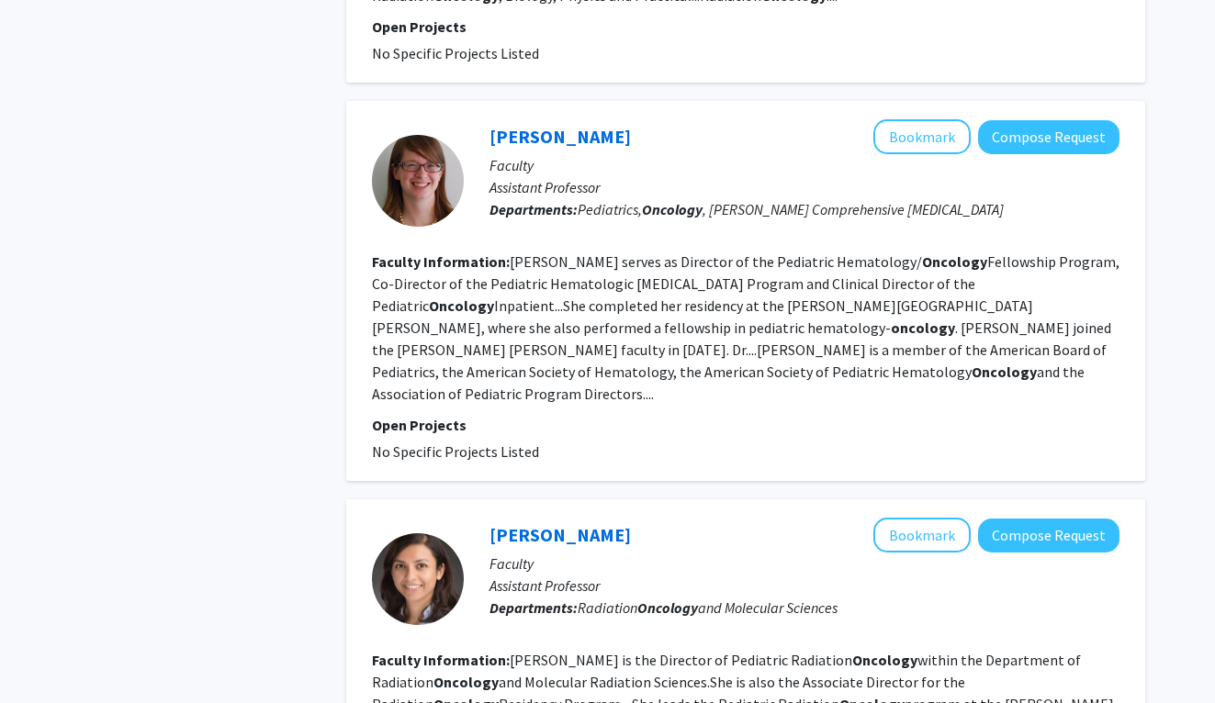
scroll to position [3277, 0]
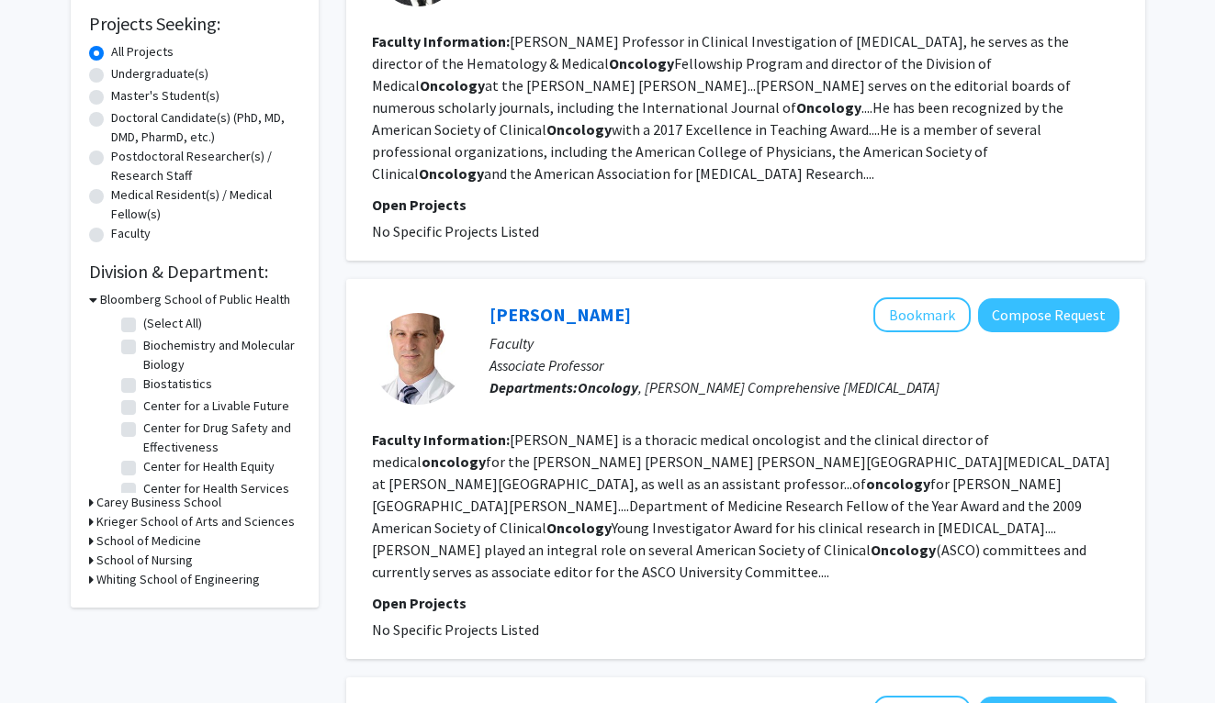
scroll to position [309, 0]
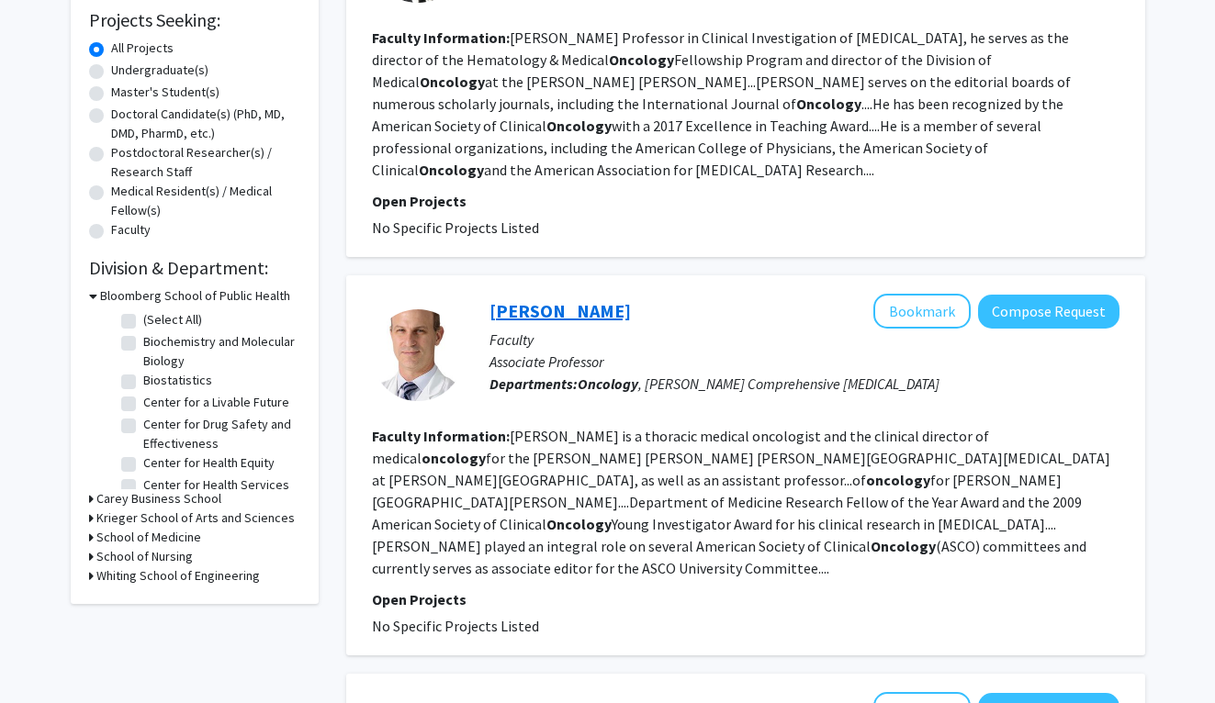
click at [536, 299] on link "Benjamin Levy" at bounding box center [559, 310] width 141 height 23
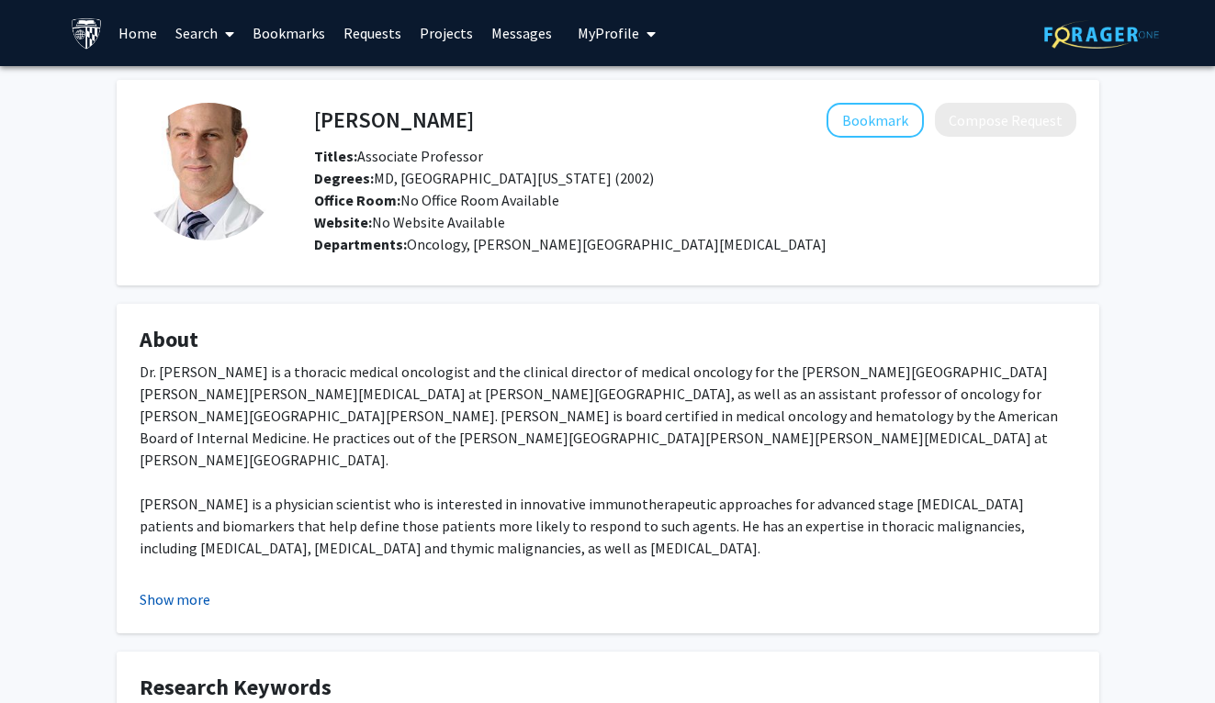
click at [195, 596] on button "Show more" at bounding box center [175, 600] width 71 height 22
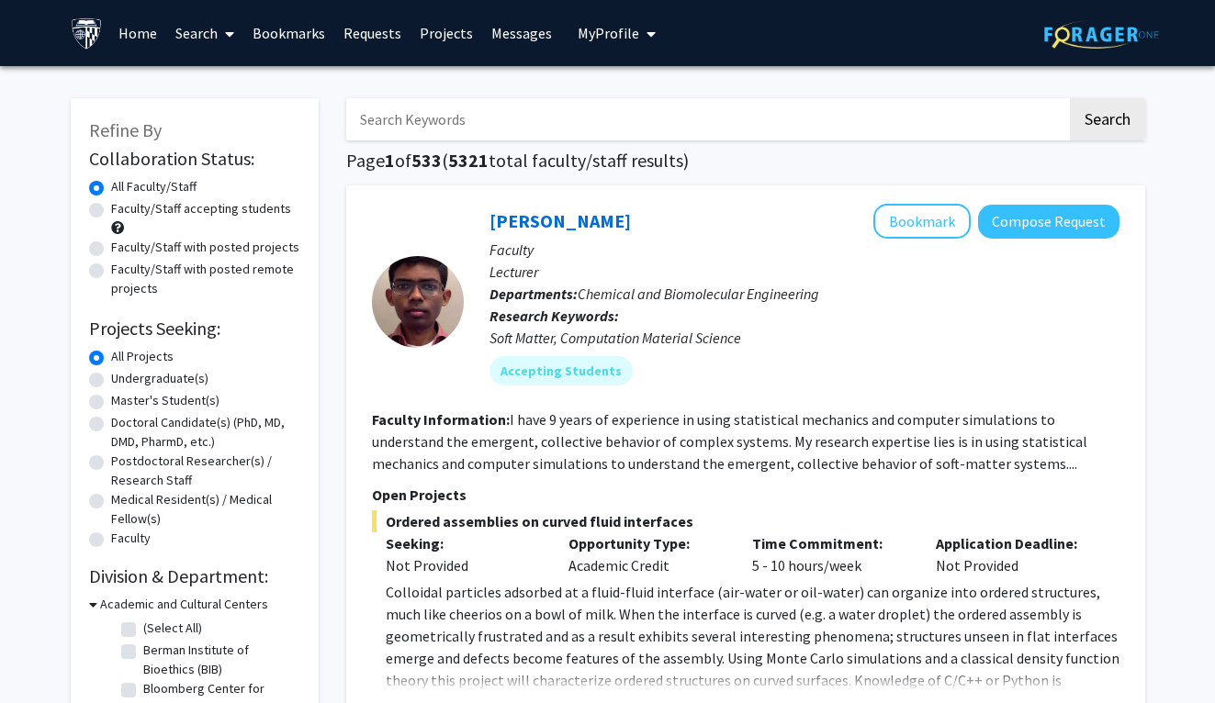
click at [427, 101] on input "Search Keywords" at bounding box center [706, 119] width 721 height 42
type input "oncology"
click at [1070, 98] on button "Search" at bounding box center [1107, 119] width 75 height 42
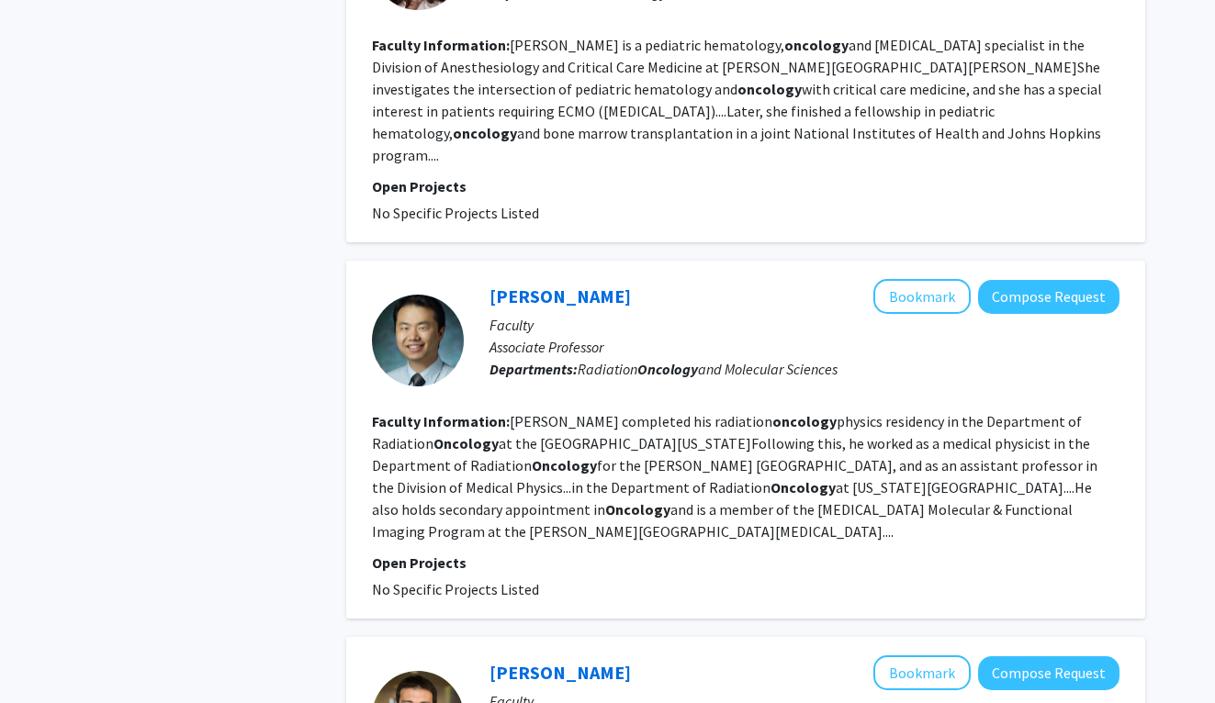
scroll to position [4097, 0]
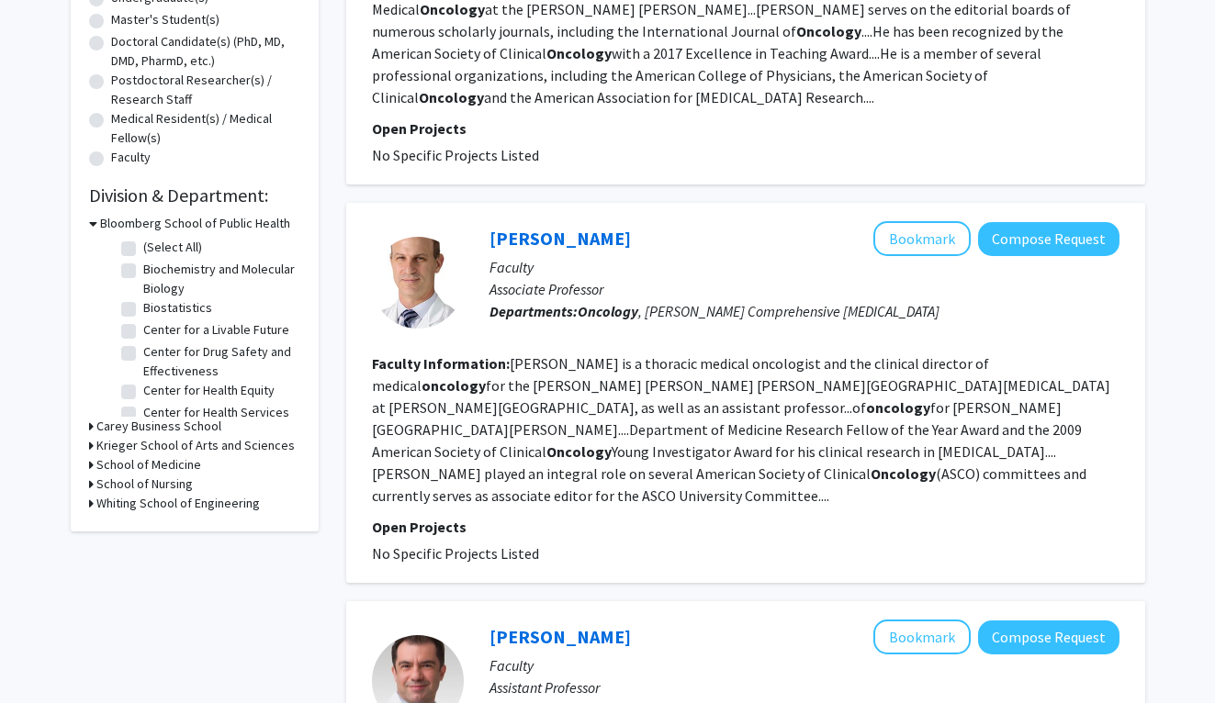
scroll to position [399, 0]
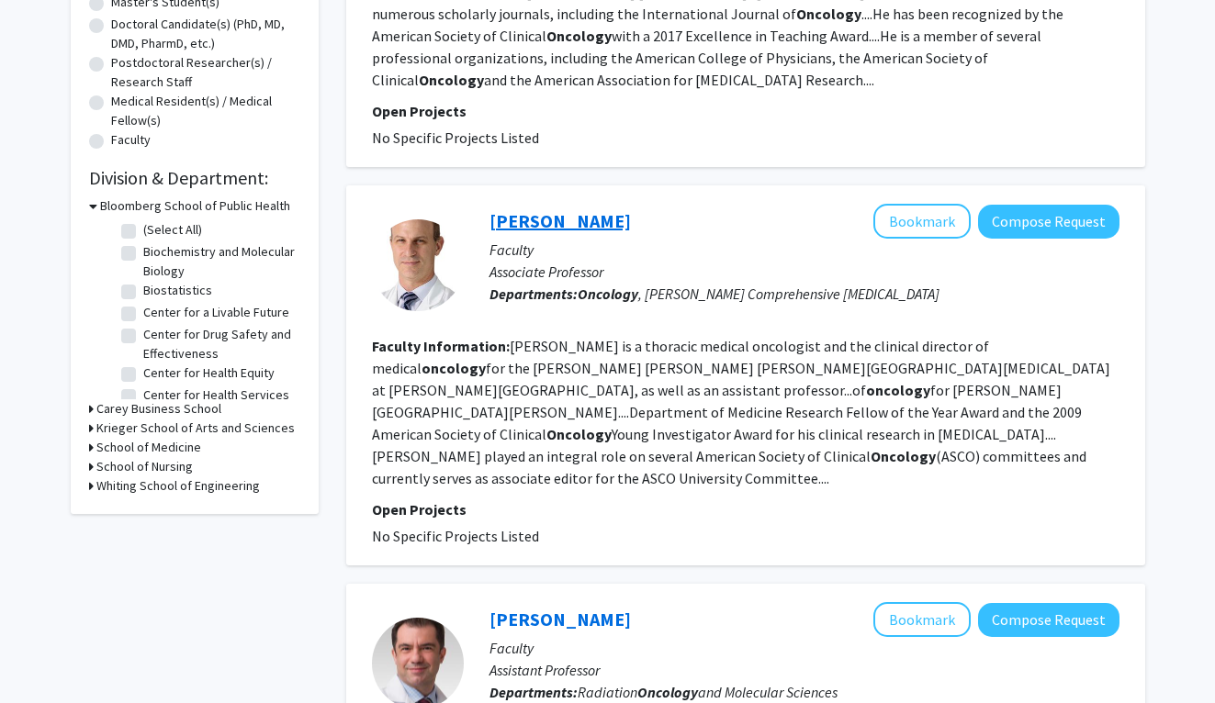
click at [565, 209] on link "[PERSON_NAME]" at bounding box center [559, 220] width 141 height 23
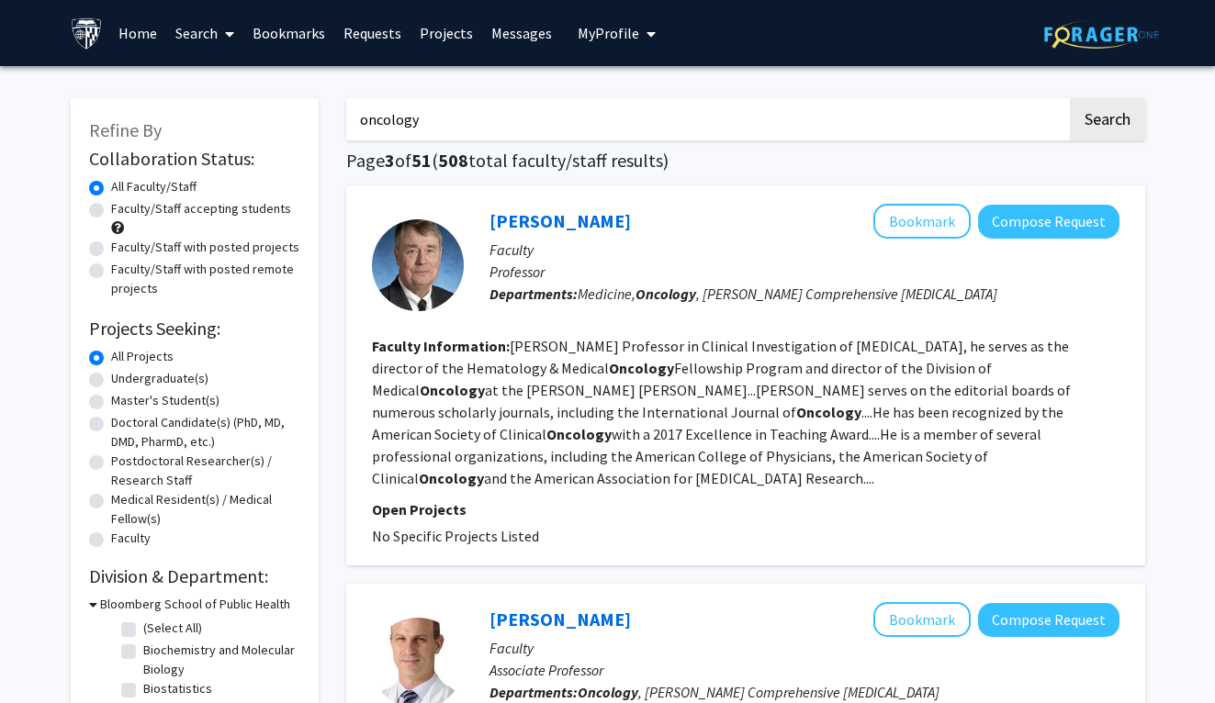
click at [457, 38] on link "Projects" at bounding box center [446, 33] width 72 height 64
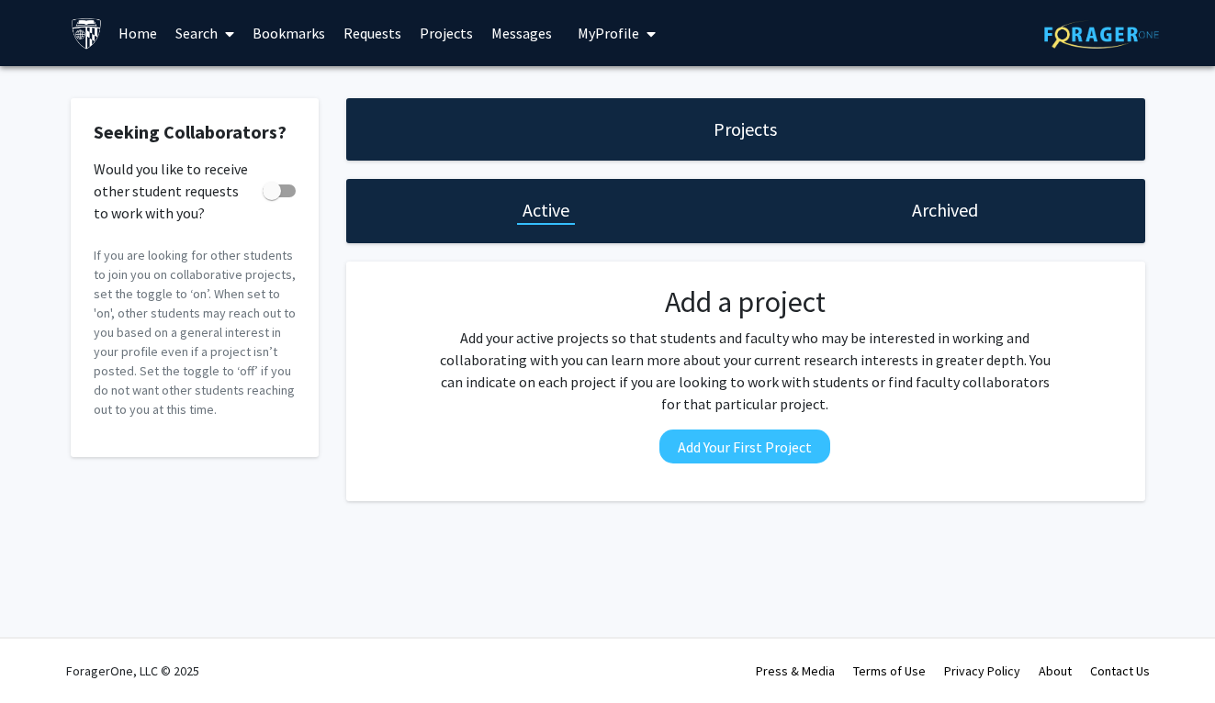
click at [222, 30] on span at bounding box center [226, 34] width 17 height 64
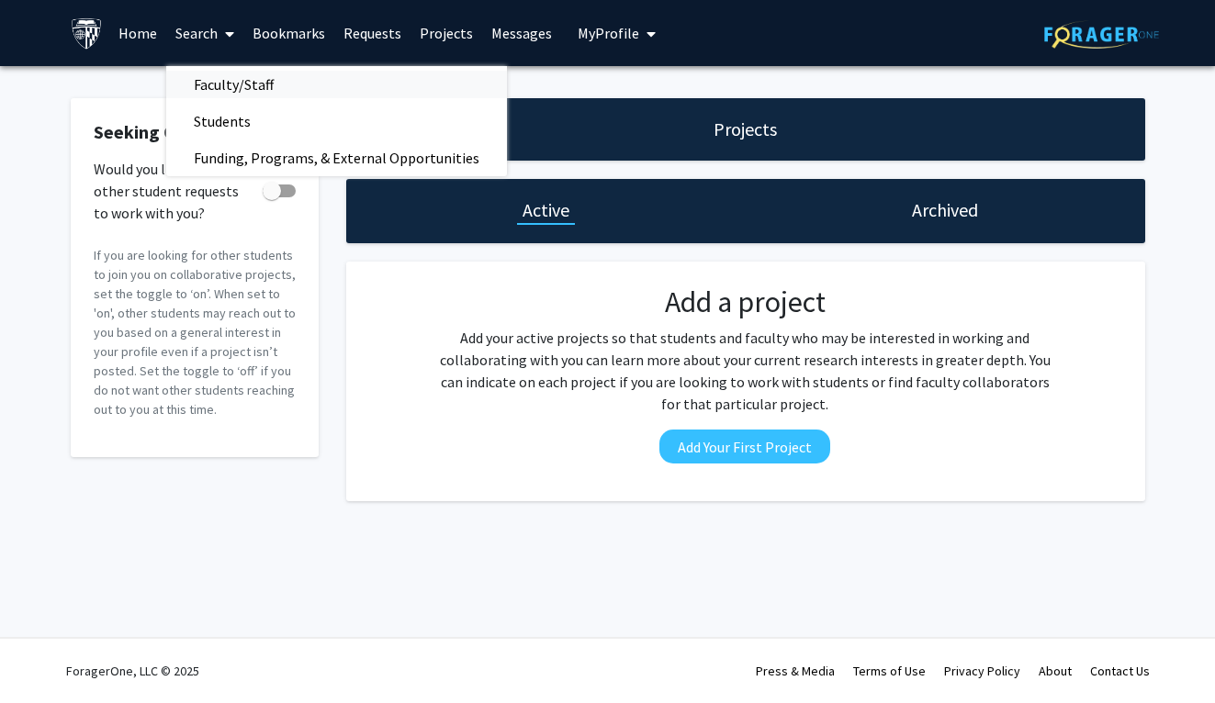
click at [238, 79] on span "Faculty/Staff" at bounding box center [233, 84] width 135 height 37
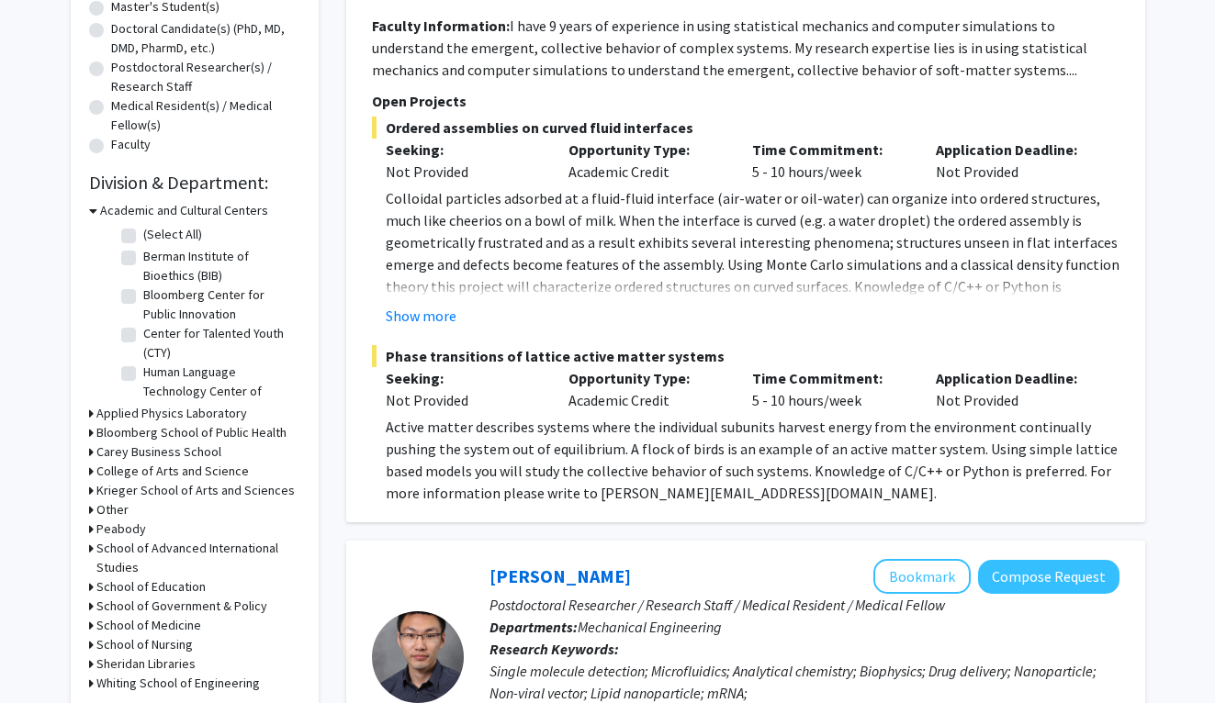
scroll to position [397, 0]
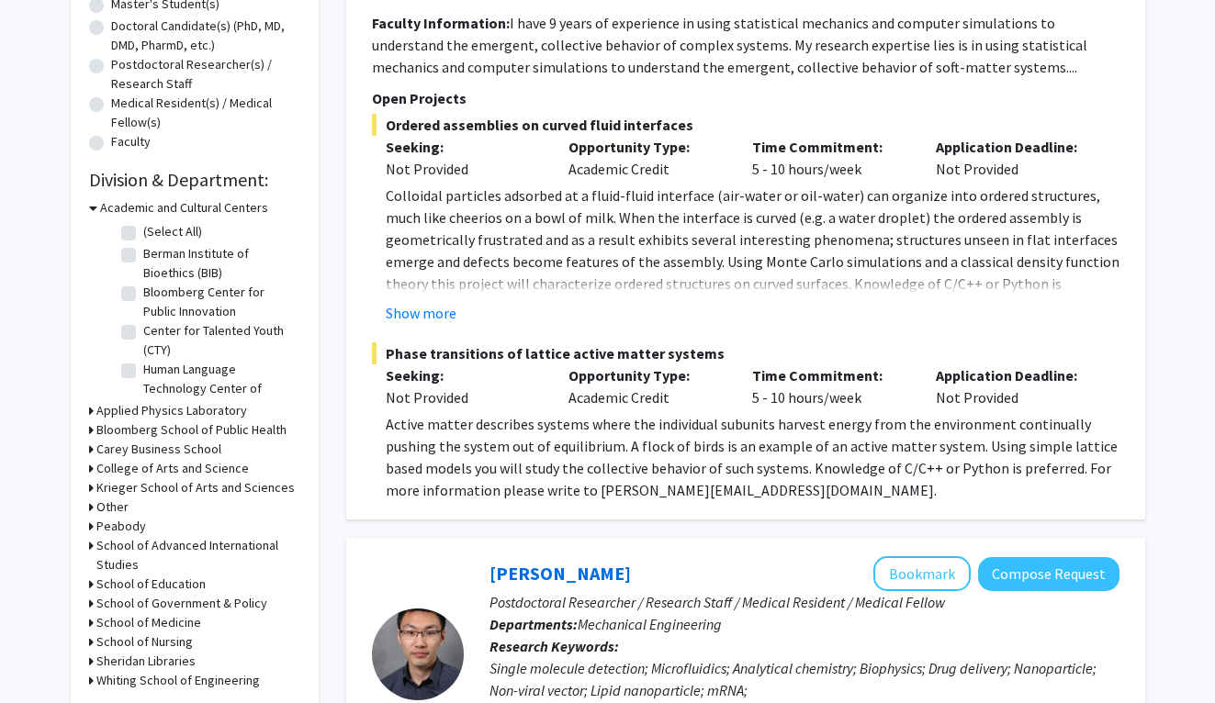
click at [92, 491] on icon at bounding box center [91, 487] width 5 height 19
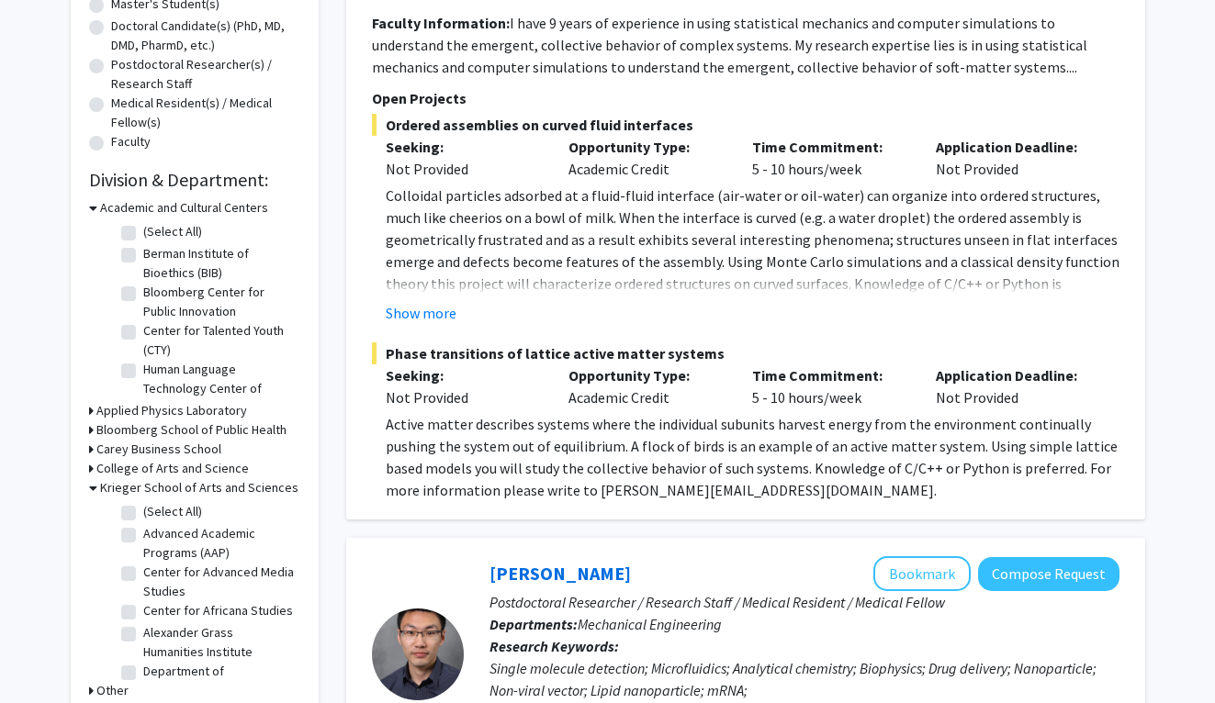
click at [89, 488] on icon at bounding box center [93, 487] width 8 height 19
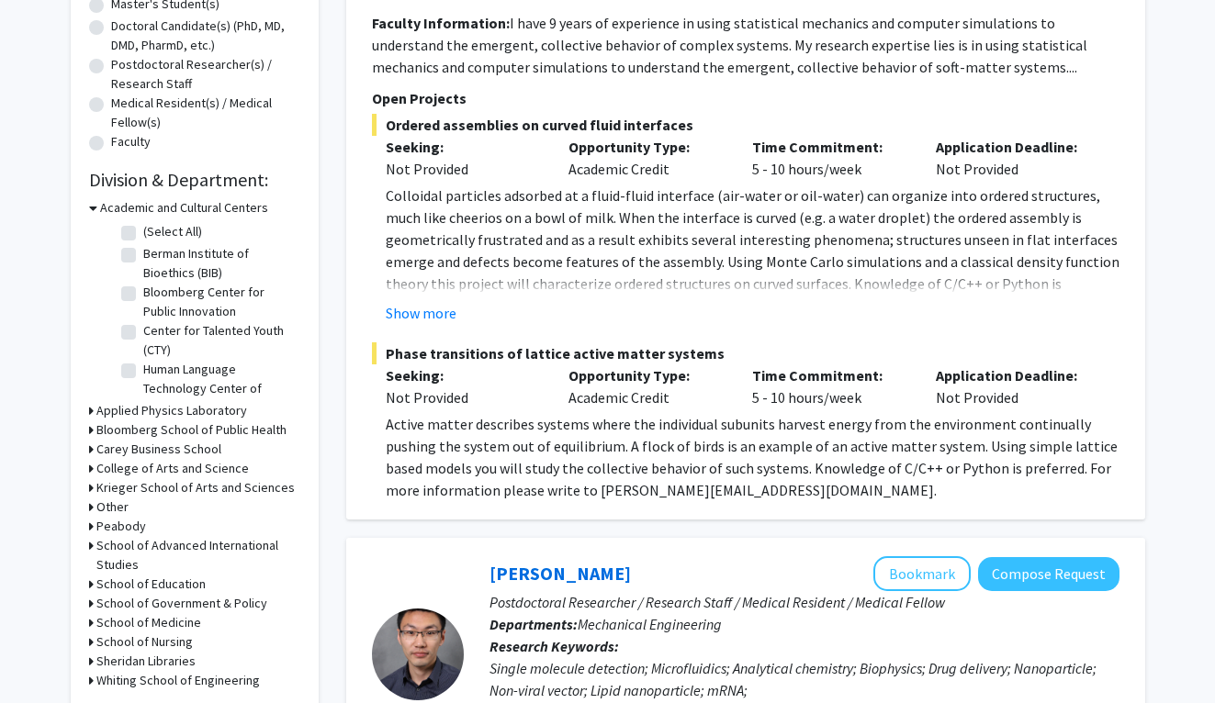
scroll to position [0, 0]
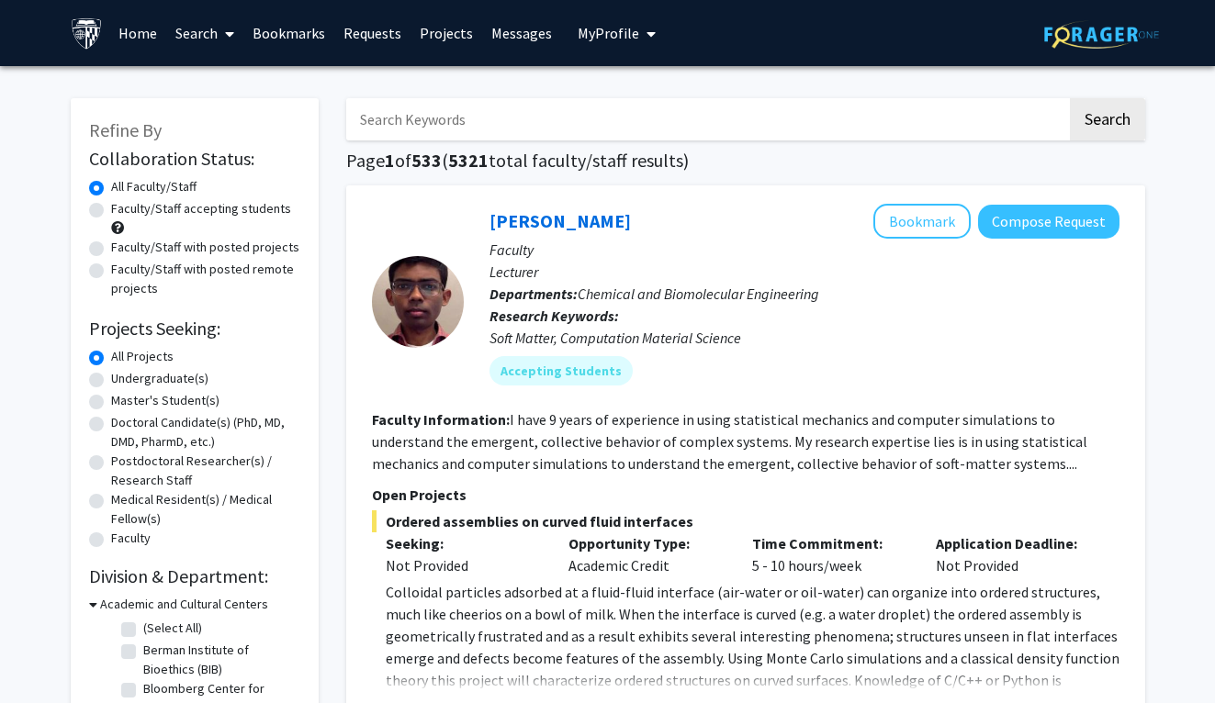
click at [478, 124] on input "Search Keywords" at bounding box center [706, 119] width 721 height 42
click at [1070, 98] on button "Search" at bounding box center [1107, 119] width 75 height 42
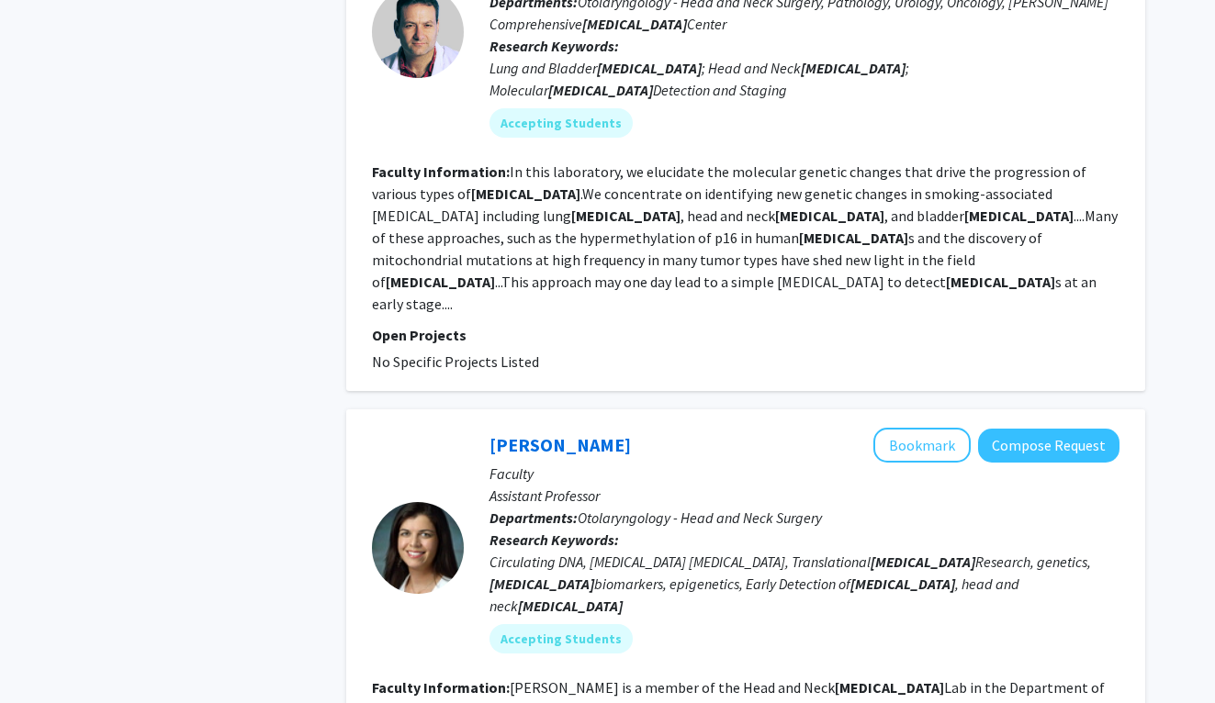
scroll to position [5277, 0]
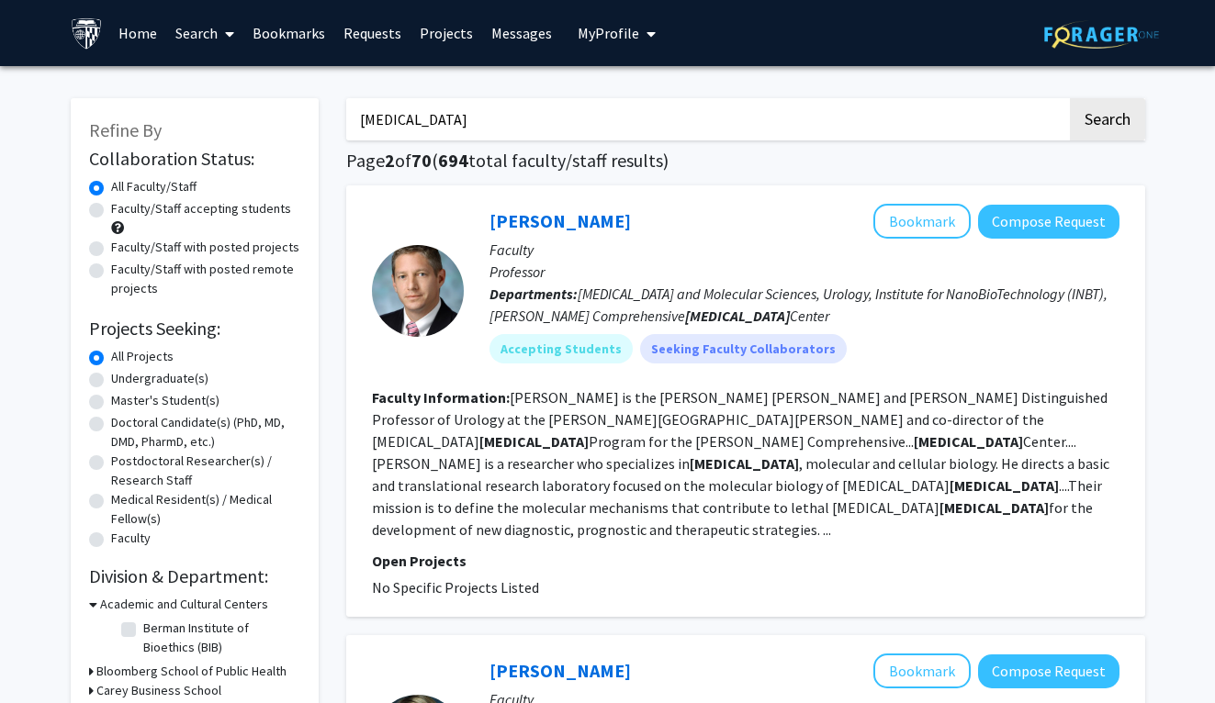
drag, startPoint x: 443, startPoint y: 137, endPoint x: 342, endPoint y: 120, distance: 102.4
type input "cardiology"
click at [1070, 98] on button "Search" at bounding box center [1107, 119] width 75 height 42
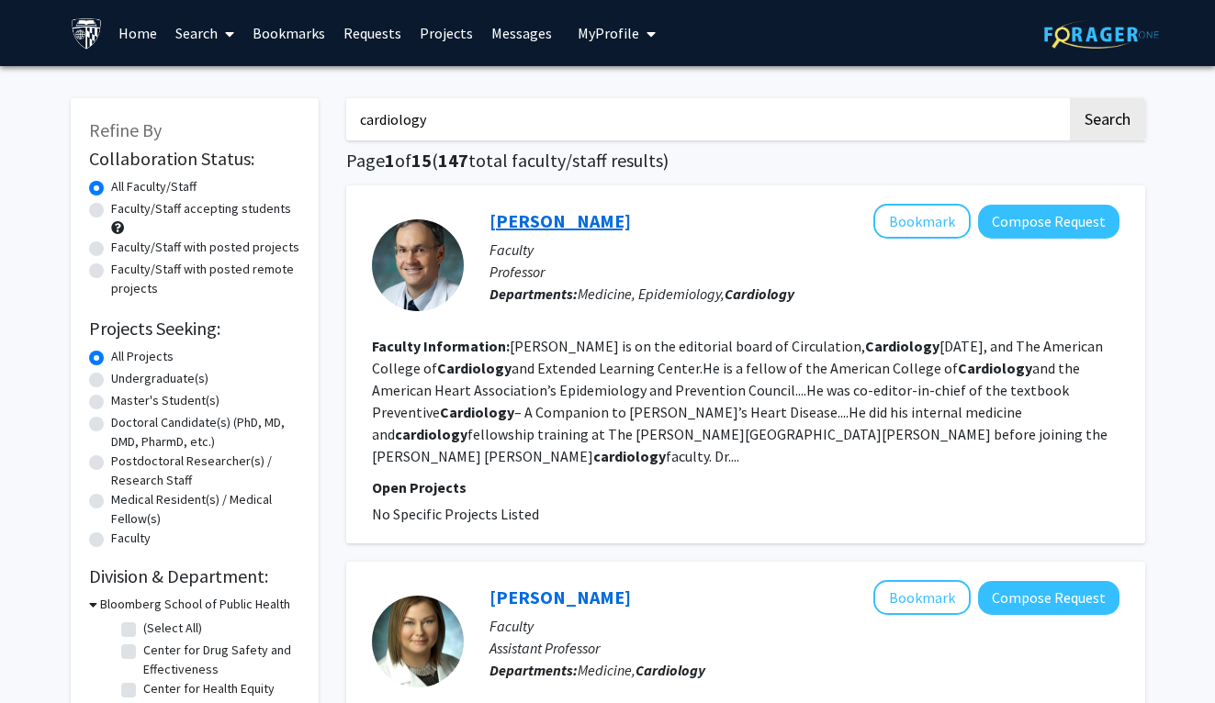
click at [571, 221] on link "Roger Blumenthal" at bounding box center [559, 220] width 141 height 23
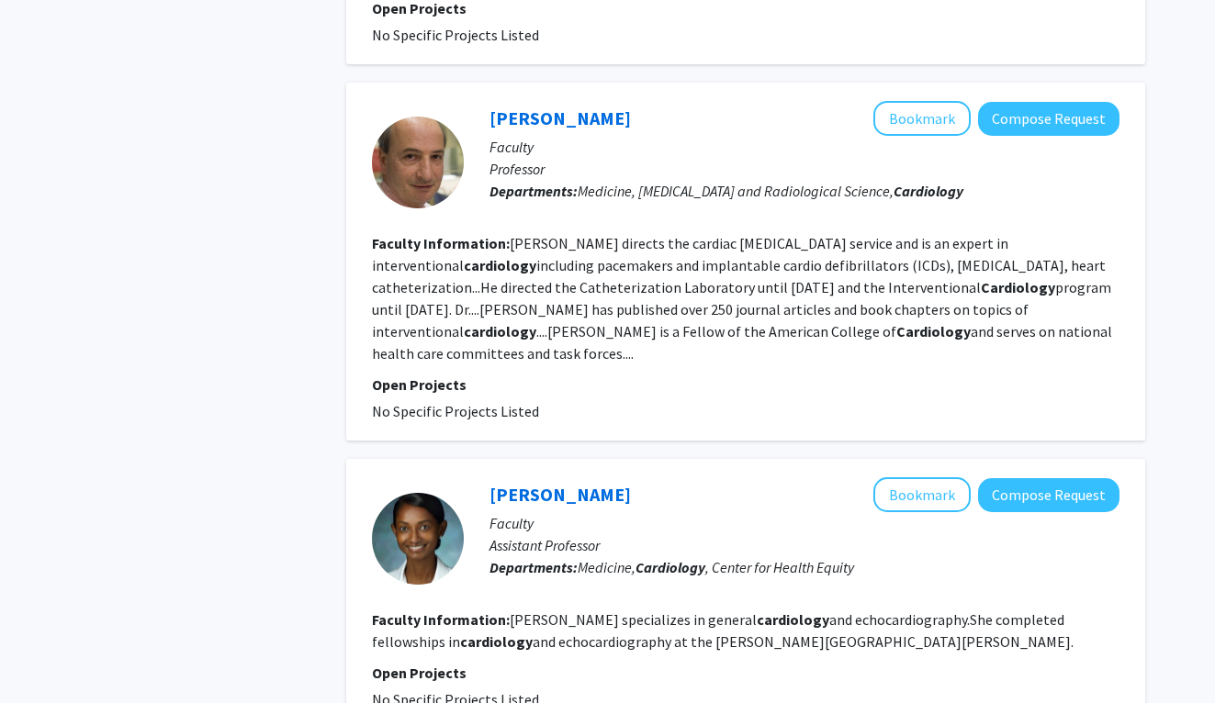
scroll to position [3123, 0]
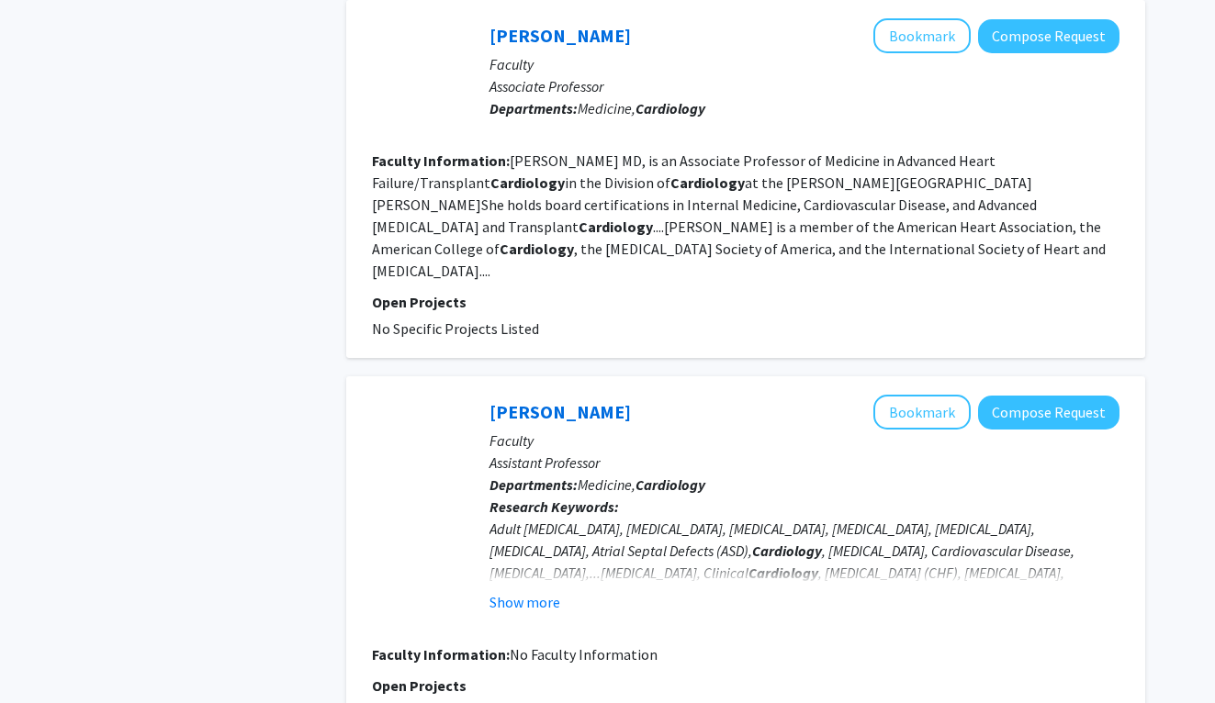
scroll to position [3154, 0]
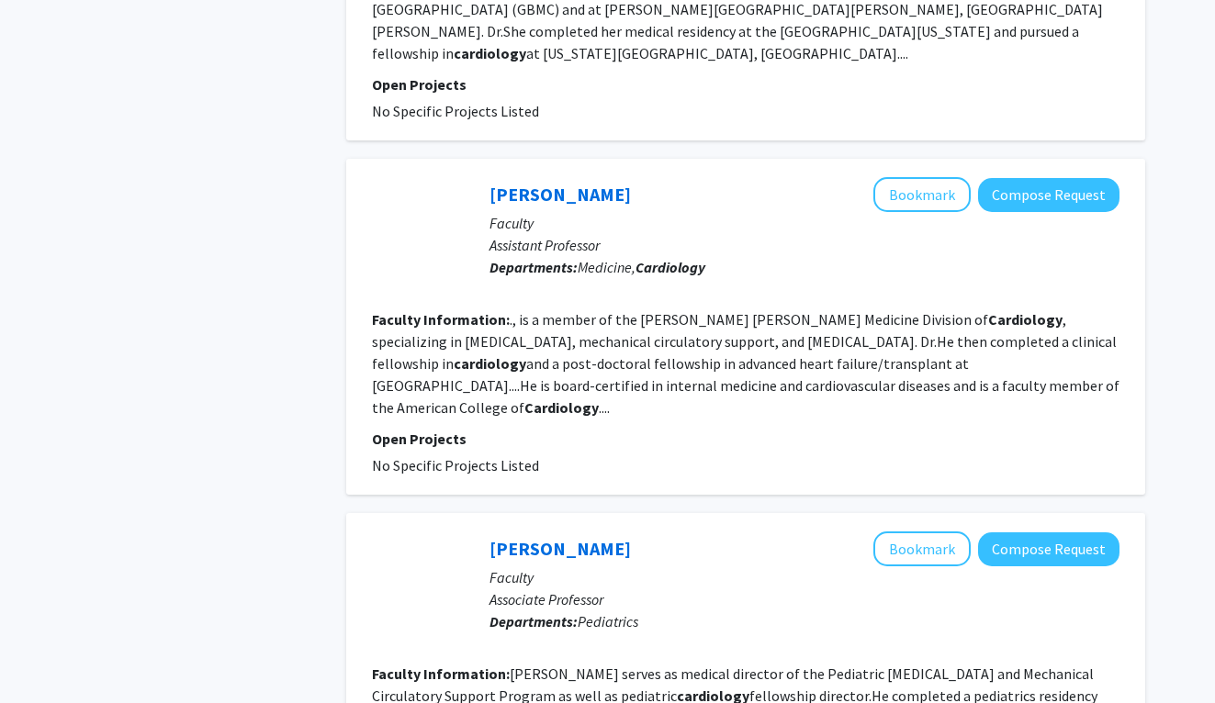
scroll to position [2969, 0]
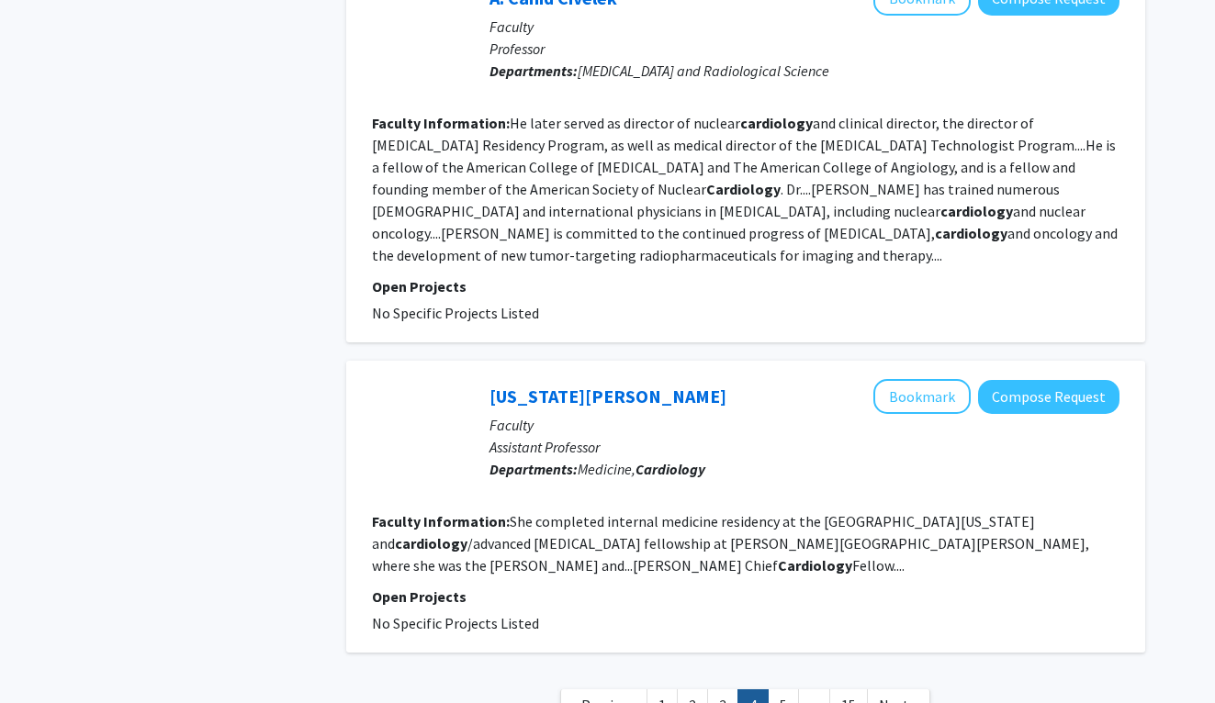
scroll to position [3109, 0]
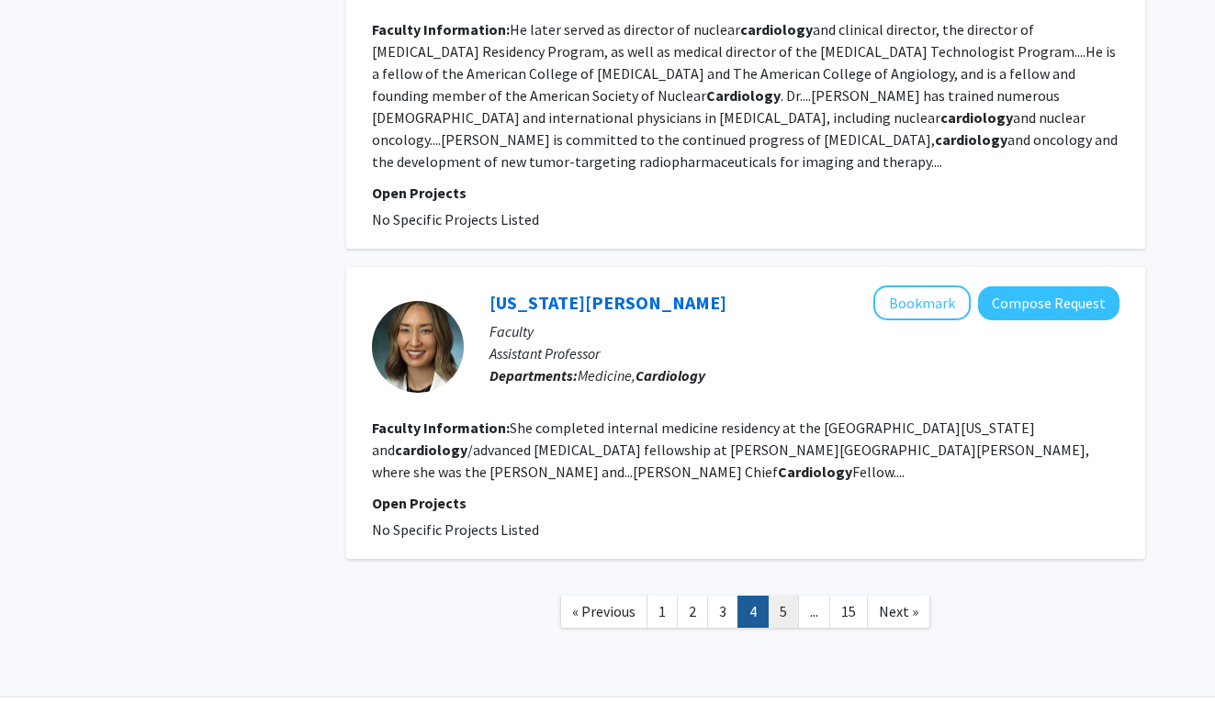
click at [776, 596] on link "5" at bounding box center [783, 612] width 31 height 32
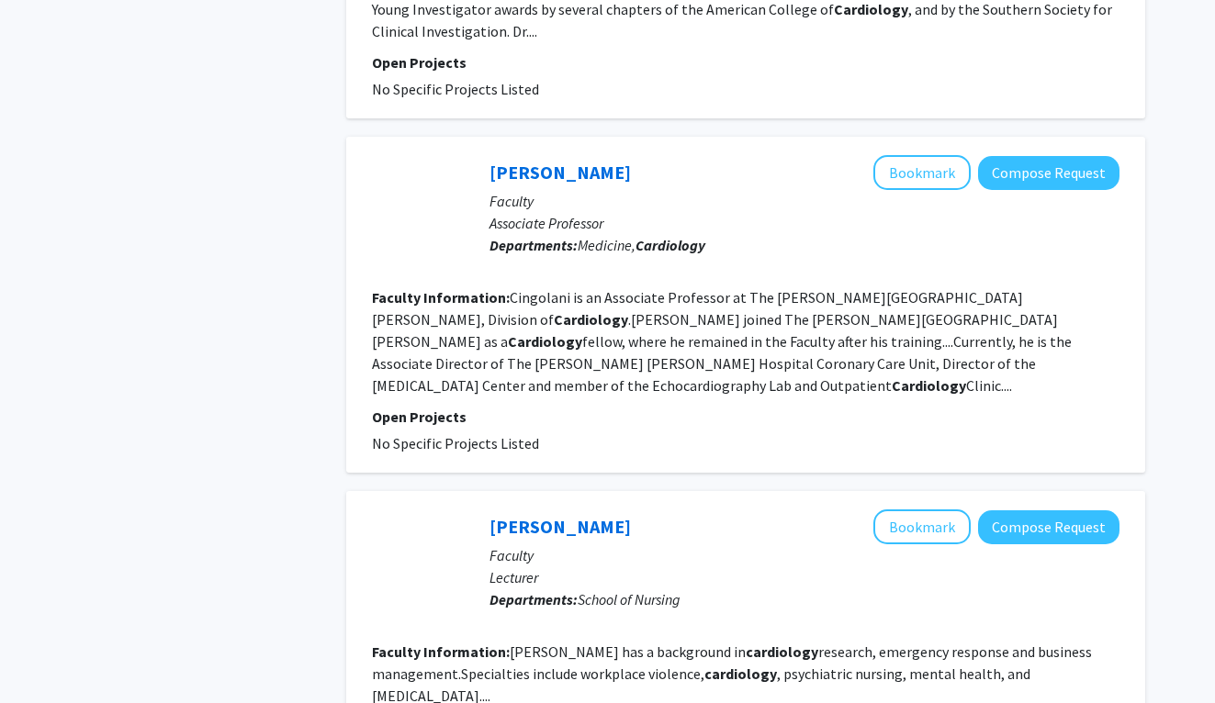
scroll to position [3013, 0]
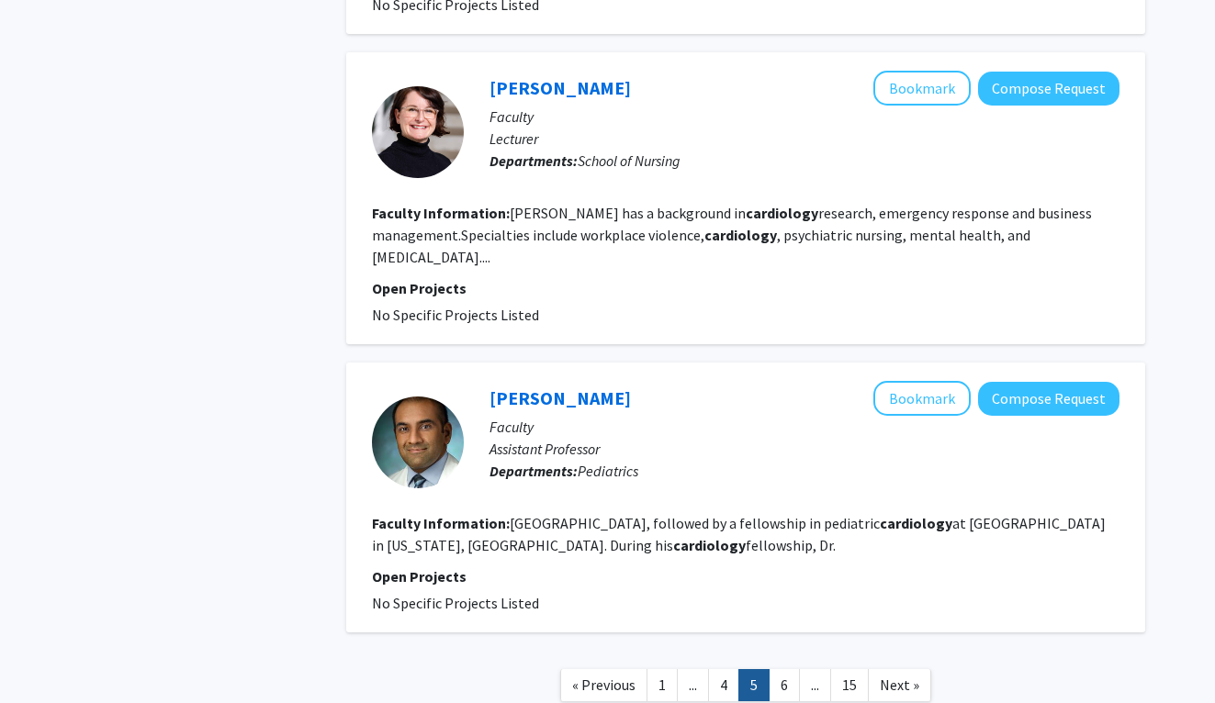
click at [774, 651] on nav "« Previous 1 ... 4 5 6 ... 15 Next »" at bounding box center [745, 688] width 799 height 74
click at [777, 669] on link "6" at bounding box center [784, 685] width 31 height 32
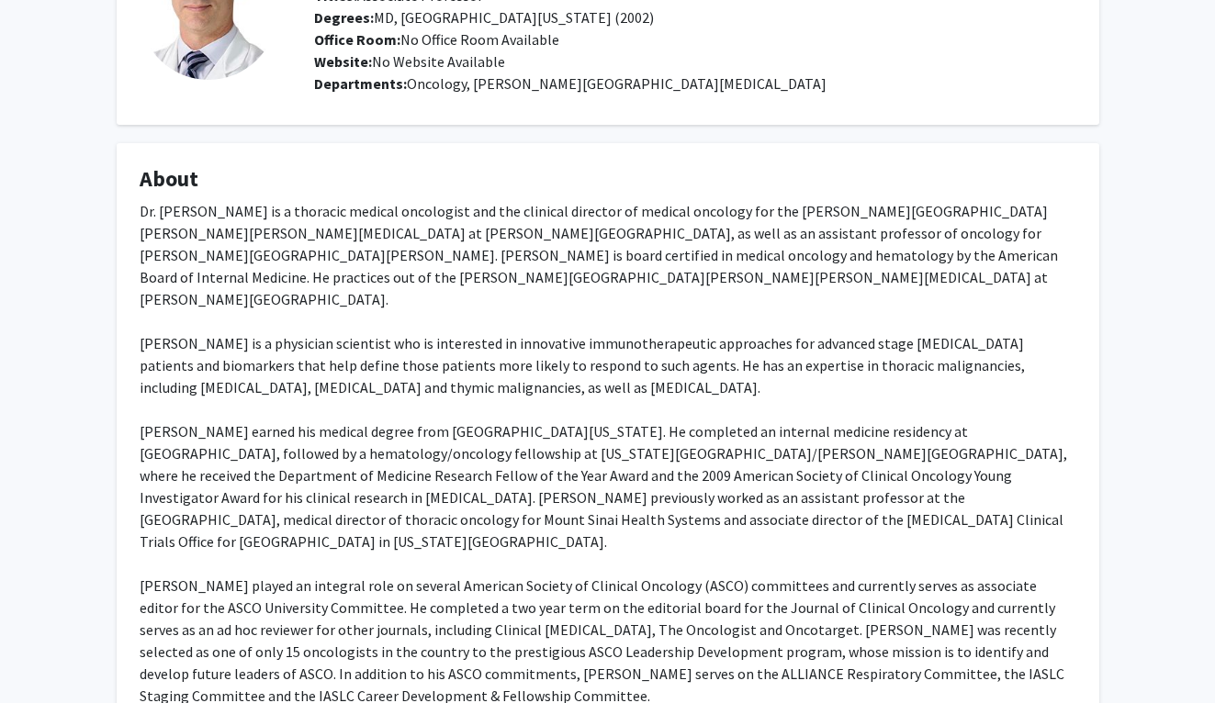
scroll to position [251, 0]
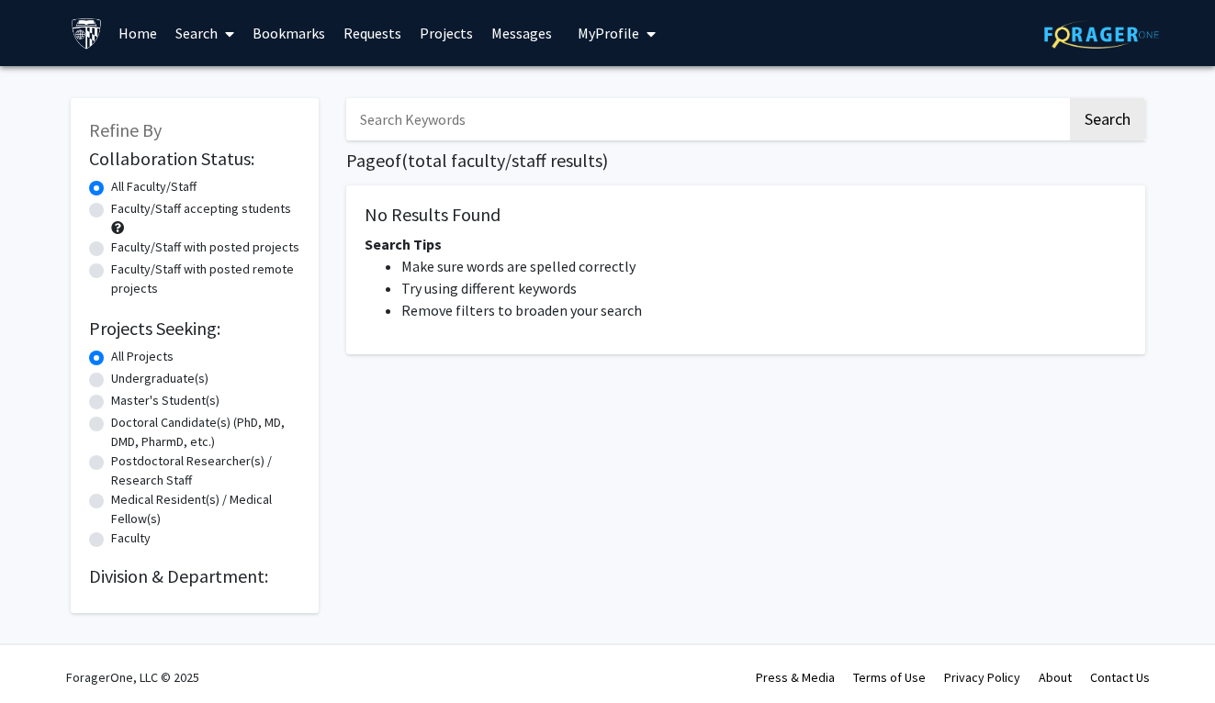
click at [445, 109] on input "Search Keywords" at bounding box center [706, 119] width 721 height 42
click at [1070, 98] on button "Search" at bounding box center [1107, 119] width 75 height 42
click at [443, 111] on input "oncolofy" at bounding box center [706, 119] width 721 height 42
click at [1070, 98] on button "Search" at bounding box center [1107, 119] width 75 height 42
drag, startPoint x: 440, startPoint y: 112, endPoint x: 309, endPoint y: 110, distance: 130.4
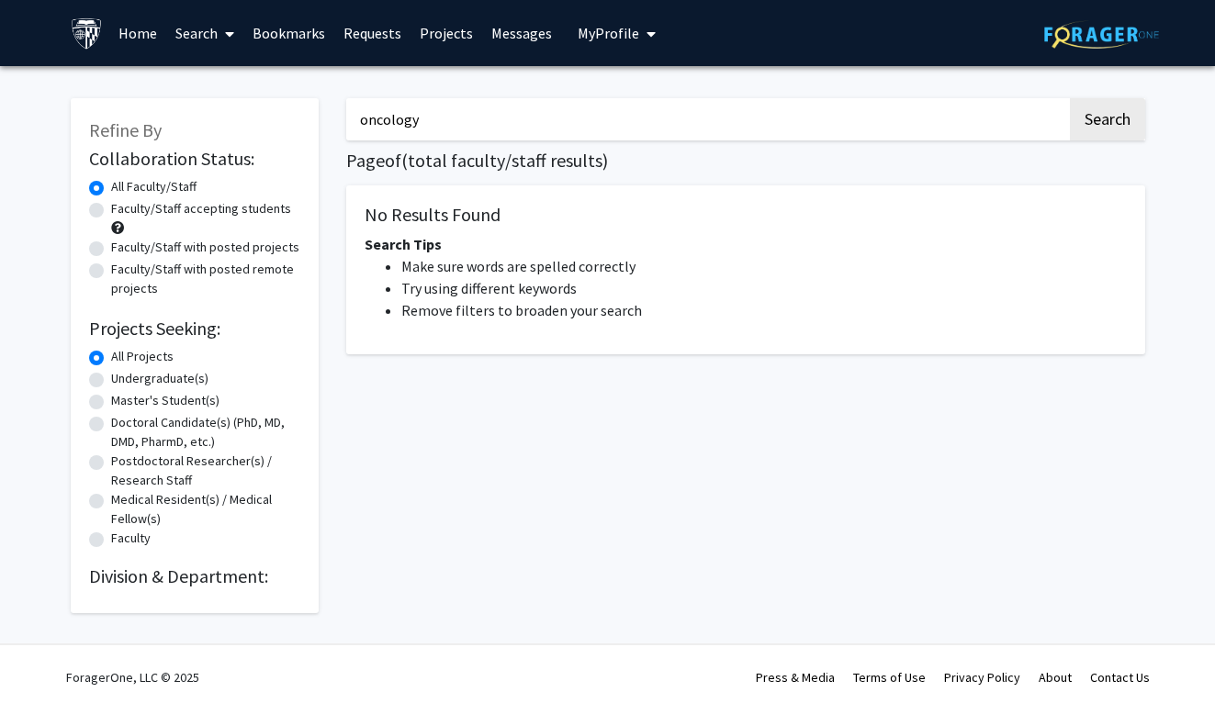
click at [309, 110] on div "Refine By Collaboration Status: Collaboration Status All Faculty/Staff Collabor…" at bounding box center [608, 347] width 1102 height 534
type input "oncology"
click at [1070, 98] on button "Search" at bounding box center [1107, 119] width 75 height 42
click at [1136, 91] on div "oncology Search Page of ( total faculty/staff results) No Results Found Search …" at bounding box center [745, 347] width 826 height 534
click at [1132, 121] on button "Search" at bounding box center [1107, 119] width 75 height 42
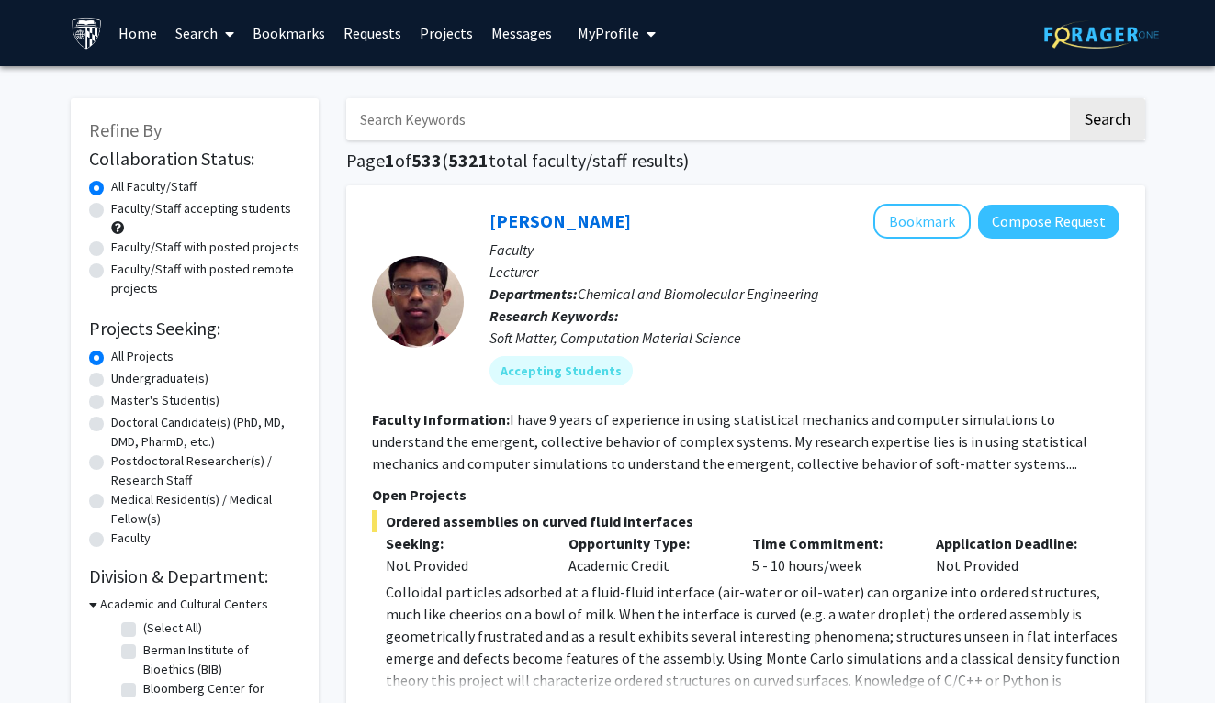
click at [448, 116] on input "Search Keywords" at bounding box center [706, 119] width 721 height 42
type input "oncology"
click at [1070, 98] on button "Search" at bounding box center [1107, 119] width 75 height 42
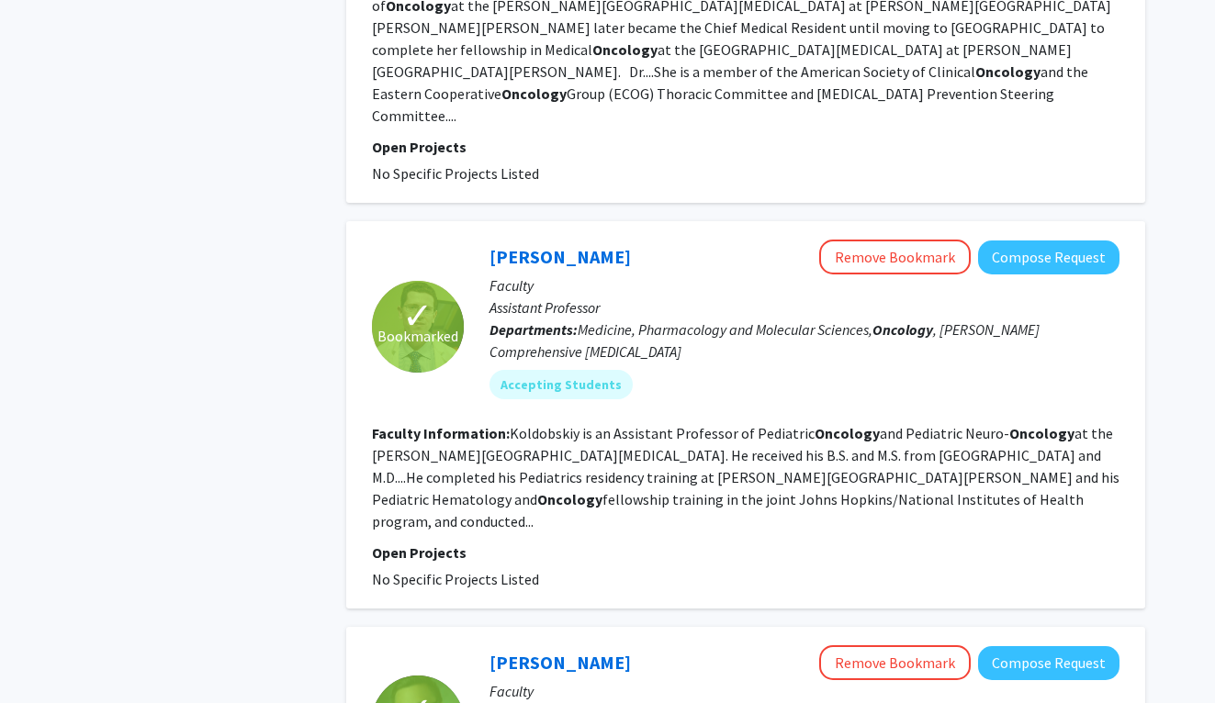
scroll to position [4097, 0]
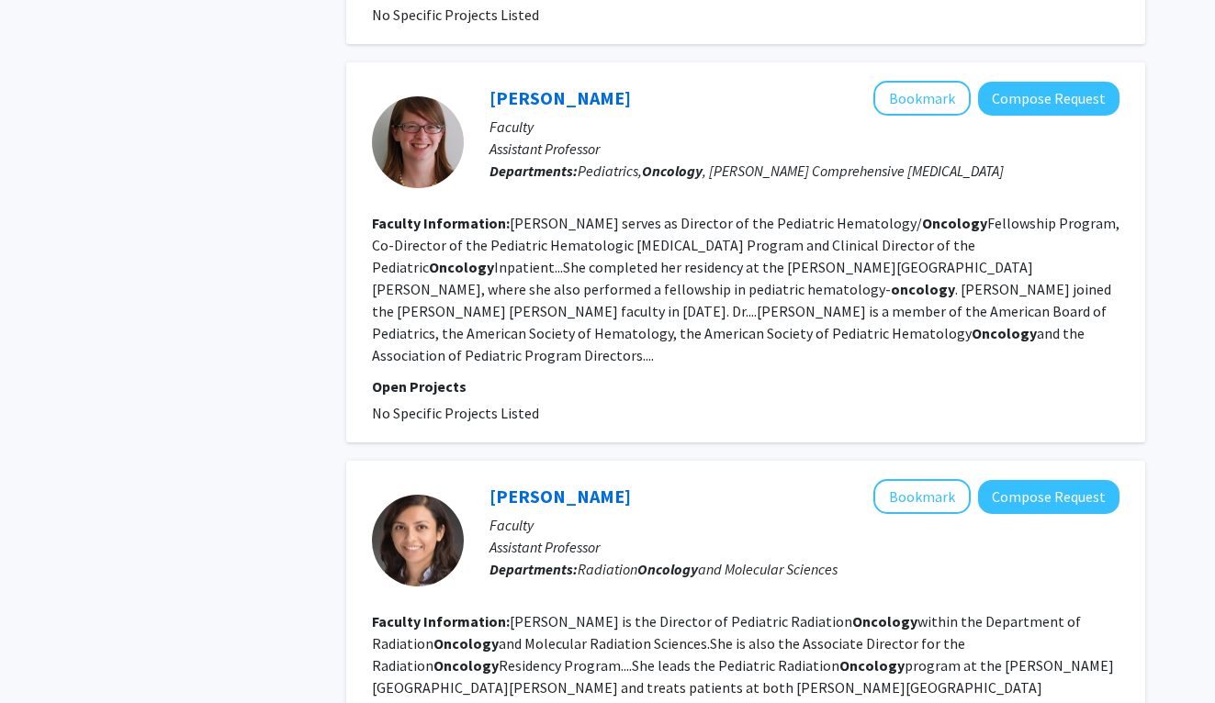
scroll to position [3261, 0]
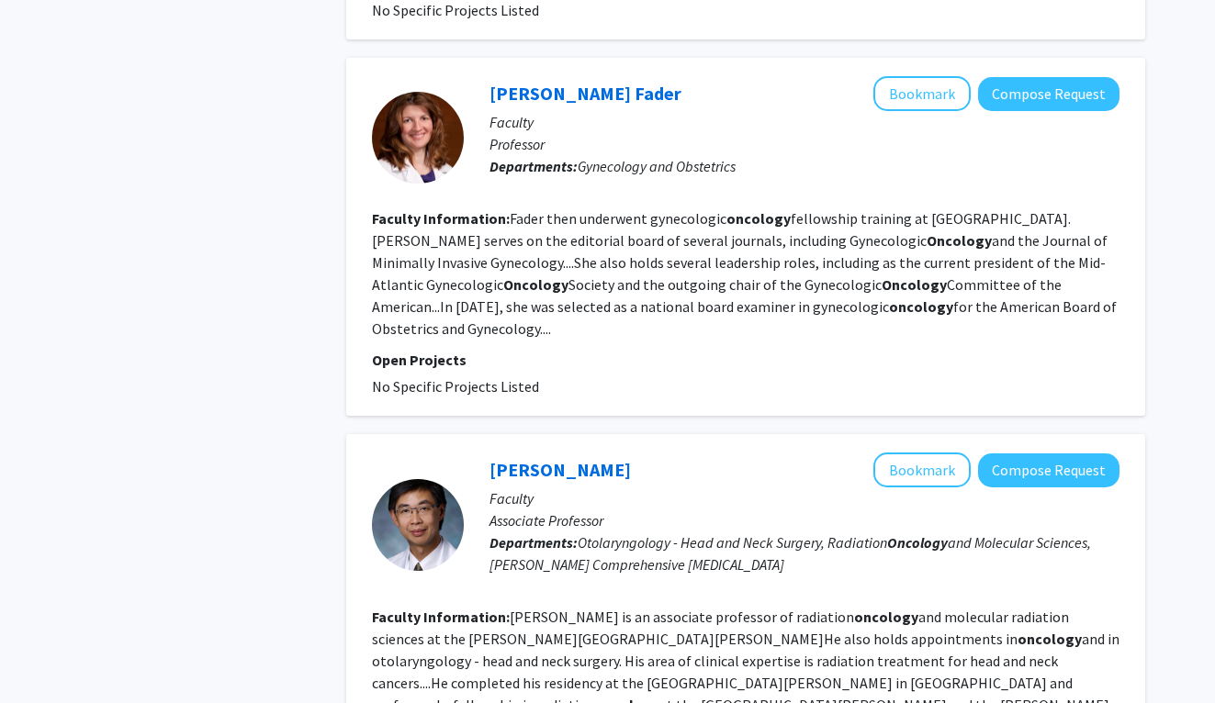
scroll to position [3158, 0]
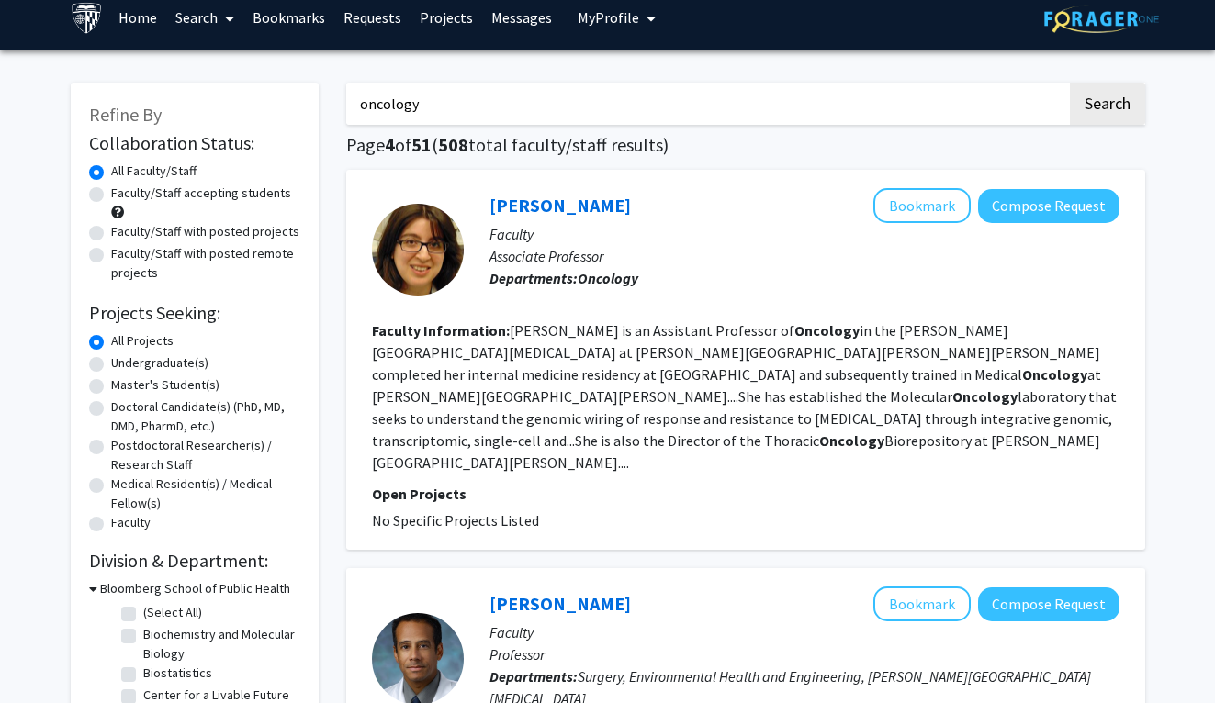
scroll to position [17, 0]
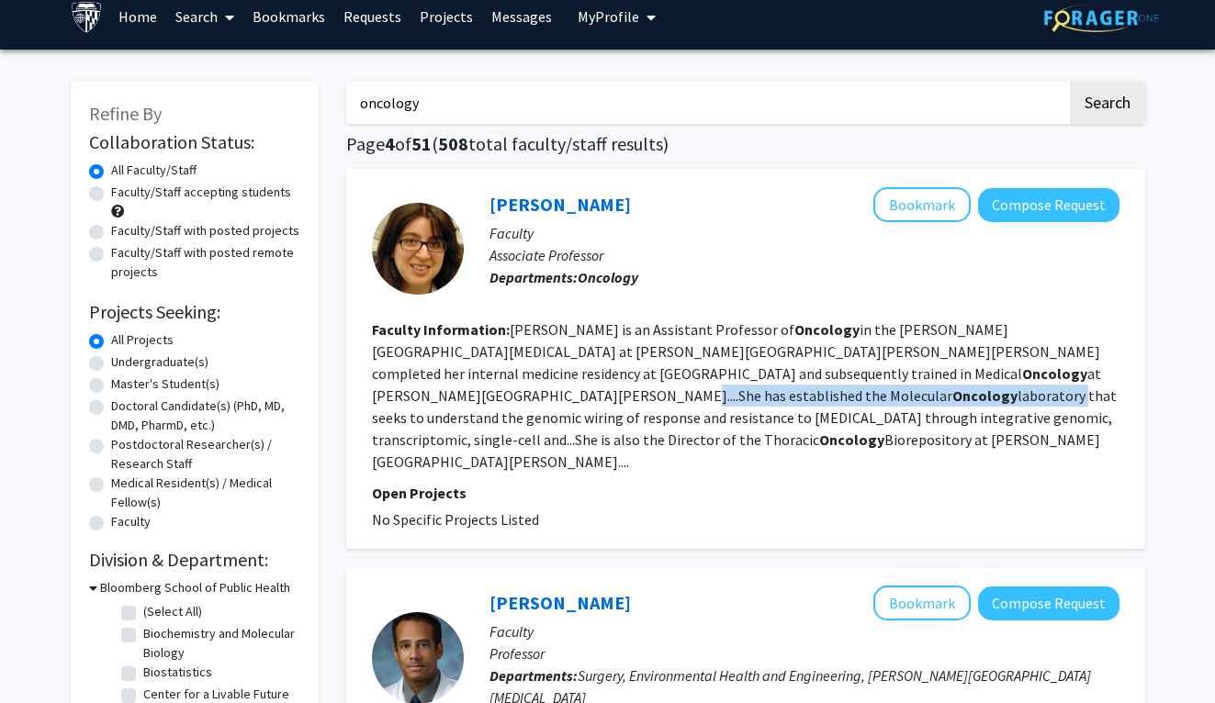
drag, startPoint x: 753, startPoint y: 373, endPoint x: 944, endPoint y: 374, distance: 191.0
click at [944, 374] on fg-read-more "[PERSON_NAME] is an Assistant Professor of Oncology in the [PERSON_NAME][GEOGRA…" at bounding box center [744, 395] width 745 height 151
copy fg-read-more "Molecular Oncology laboratory"
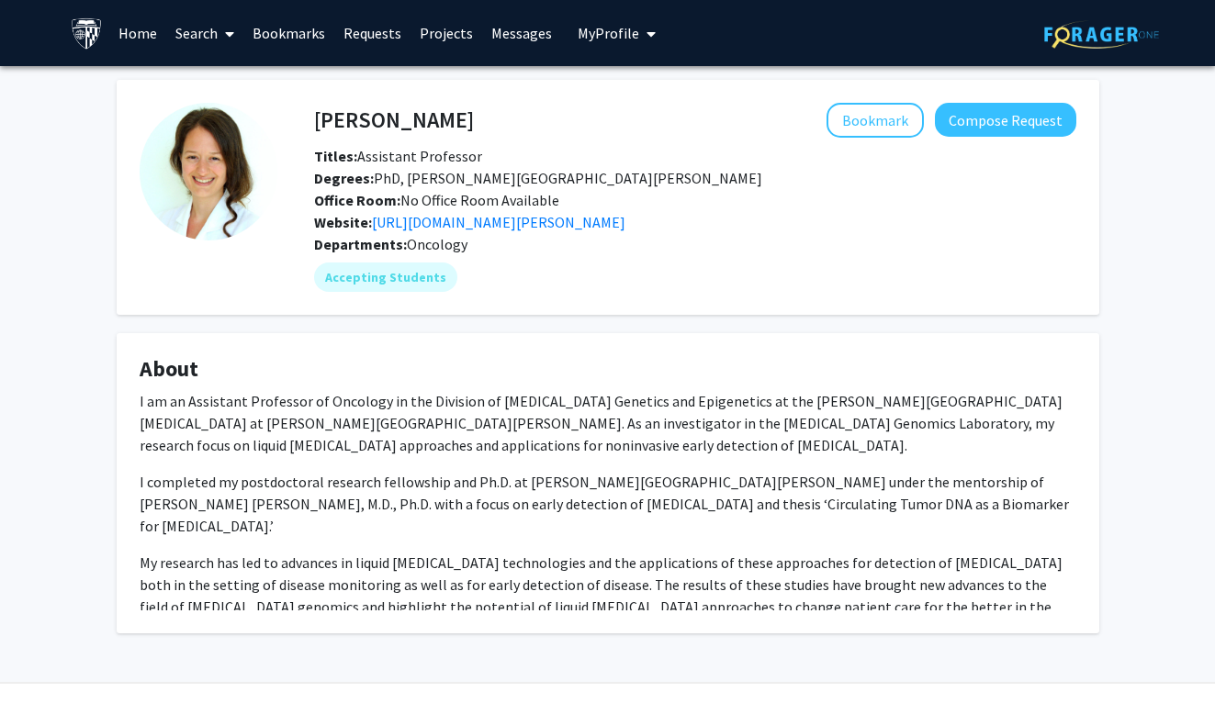
scroll to position [26, 0]
